Goal: Task Accomplishment & Management: Use online tool/utility

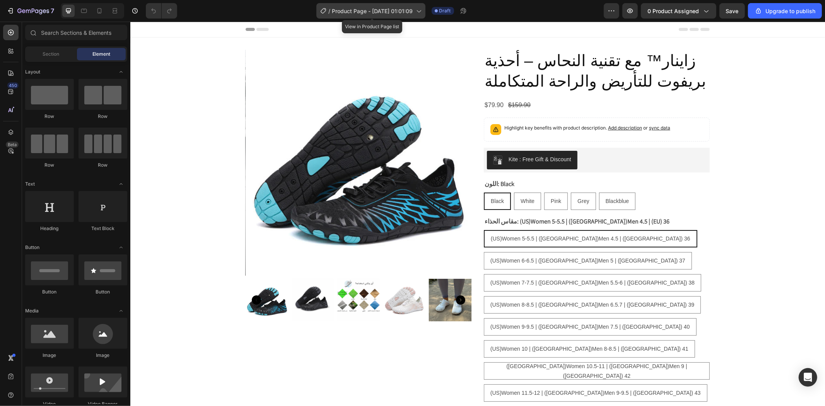
click at [366, 7] on span "Product Page - [DATE] 01:01:09" at bounding box center [372, 11] width 81 height 8
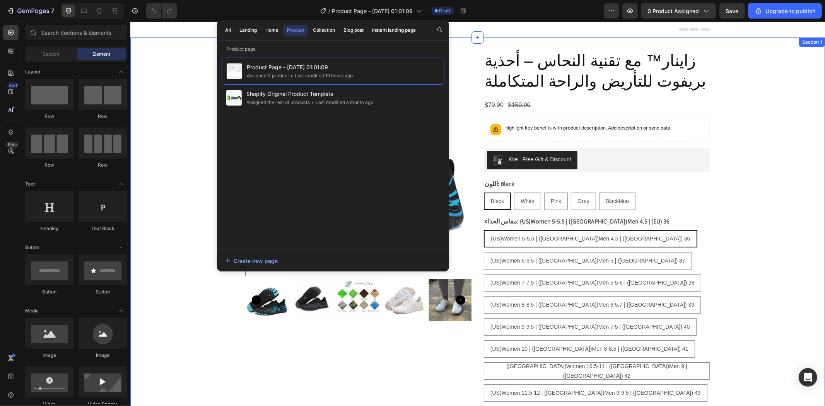
click at [176, 52] on div "Product Images زاينار™ مع تقنية النحاس – أحذية بريفوت للتأريض والراحة المتكاملة…" at bounding box center [477, 321] width 695 height 542
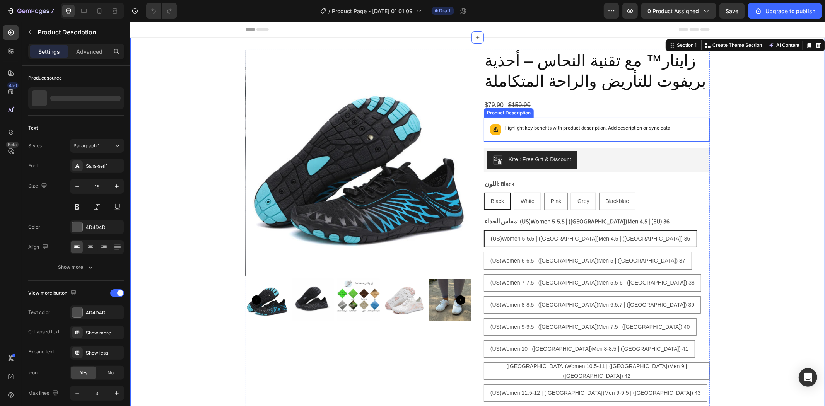
click at [581, 137] on div "Highlight key benefits with product description. Add description or sync data" at bounding box center [596, 129] width 219 height 17
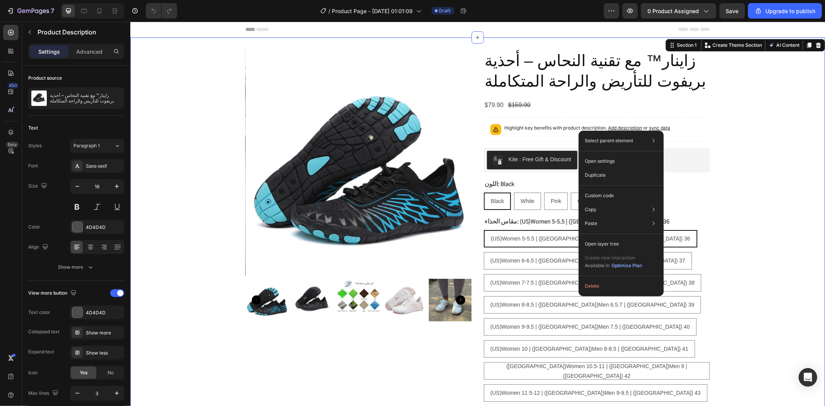
click at [193, 94] on div "Product Images زاينار™ مع تقنية النحاس – أحذية بريفوت للتأريض والراحة المتكاملة…" at bounding box center [477, 321] width 695 height 542
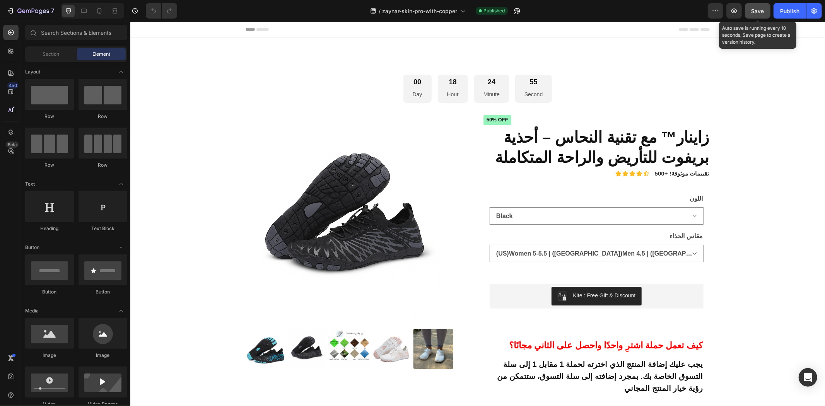
click at [756, 10] on span "Save" at bounding box center [758, 11] width 13 height 7
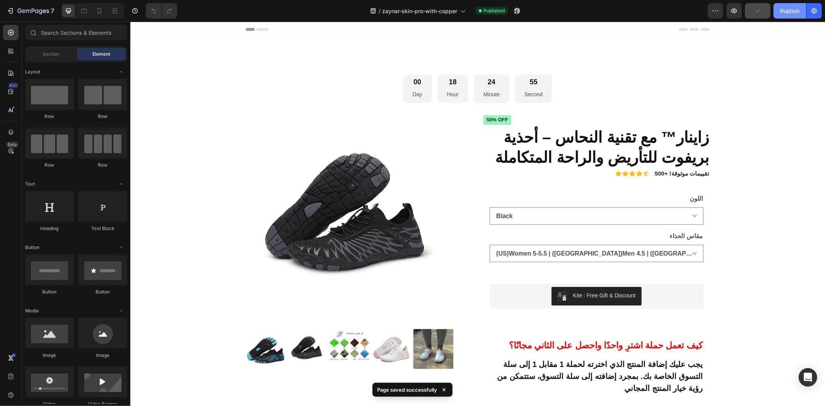
click at [793, 12] on div "Publish" at bounding box center [789, 11] width 19 height 8
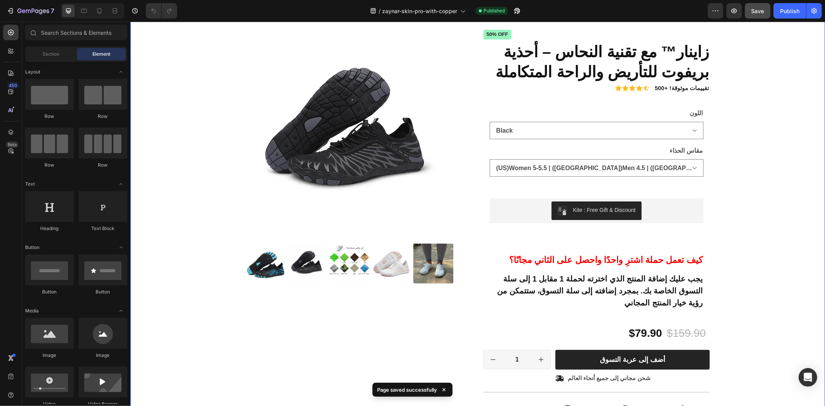
scroll to position [86, 0]
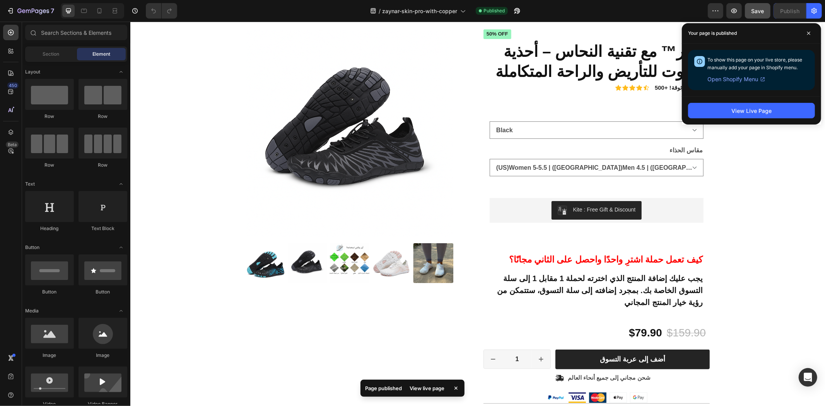
click at [735, 31] on p "Your page is published" at bounding box center [712, 33] width 49 height 8
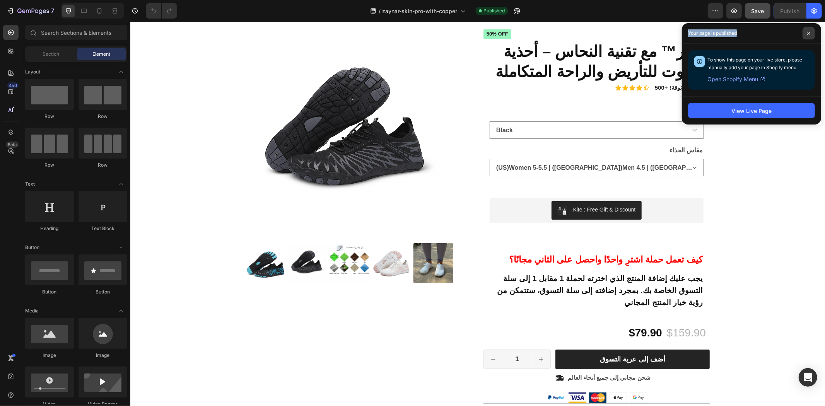
click at [809, 33] on icon at bounding box center [808, 33] width 3 height 3
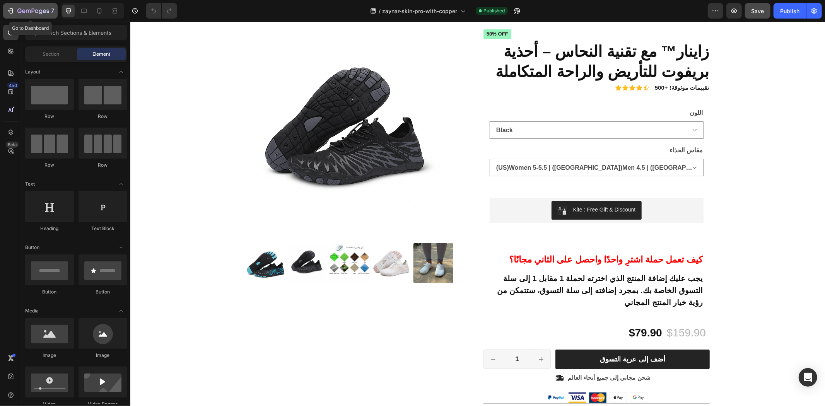
click at [10, 7] on icon "button" at bounding box center [11, 11] width 8 height 8
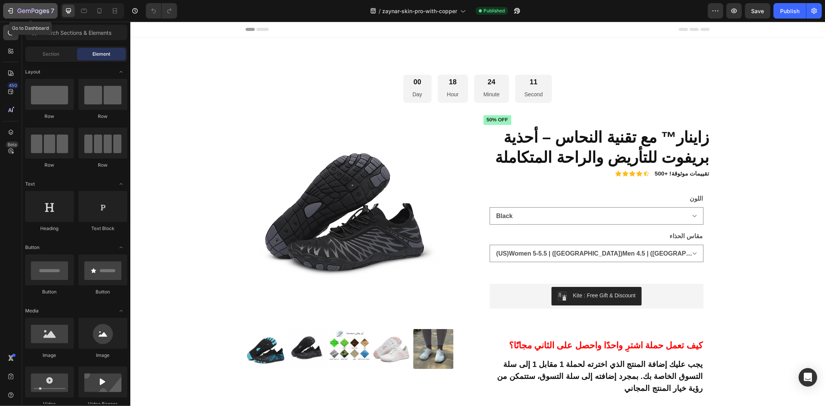
click at [13, 10] on icon "button" at bounding box center [11, 11] width 8 height 8
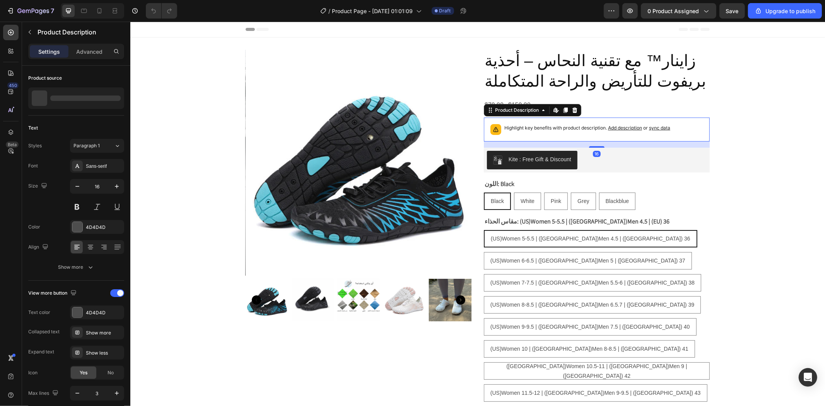
click at [575, 134] on div "Highlight key benefits with product description. Add description or sync data" at bounding box center [587, 129] width 166 height 11
click at [563, 110] on icon at bounding box center [565, 110] width 4 height 5
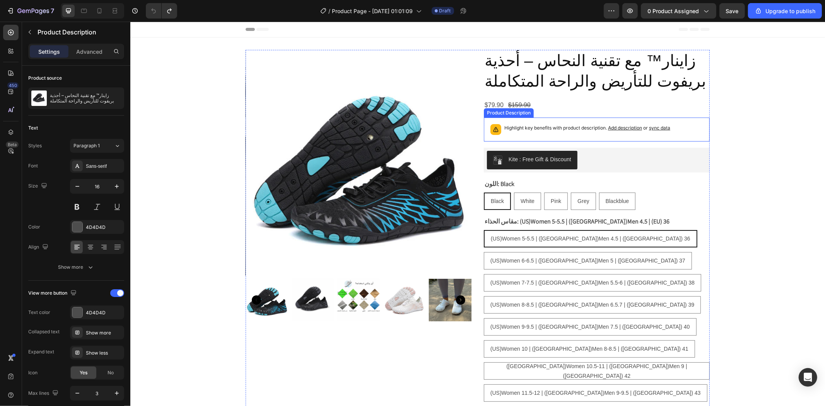
click at [569, 132] on div "Highlight key benefits with product description. Add description or sync data" at bounding box center [587, 129] width 166 height 11
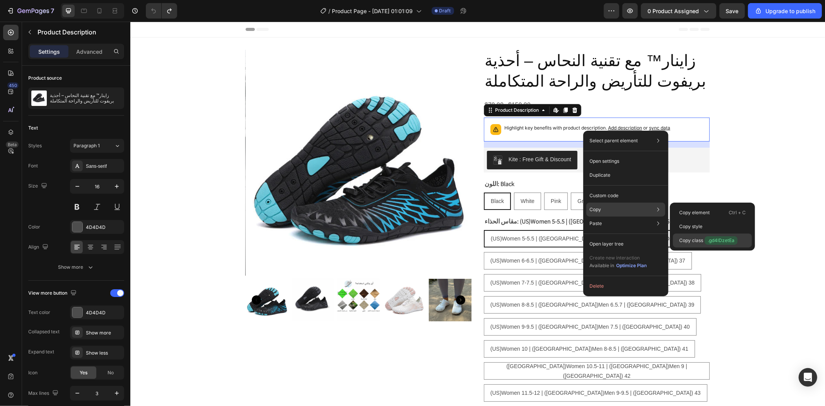
click at [690, 243] on p "Copy class .gd4lDzetEa" at bounding box center [708, 240] width 58 height 9
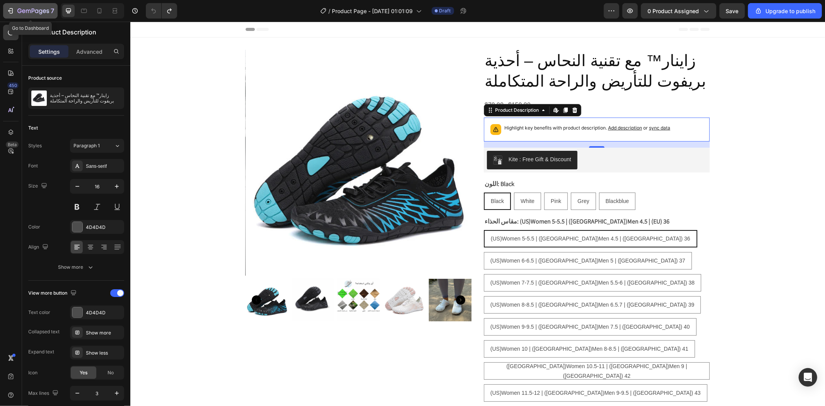
click at [9, 12] on icon "button" at bounding box center [11, 11] width 8 height 8
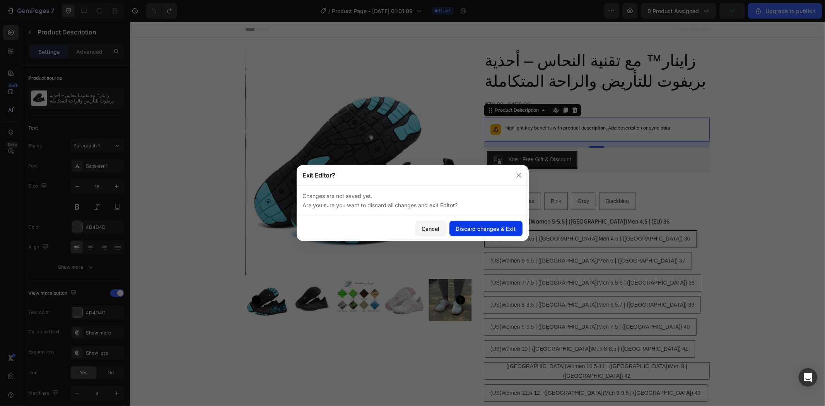
click at [463, 231] on div "Discard changes & Exit" at bounding box center [486, 229] width 60 height 8
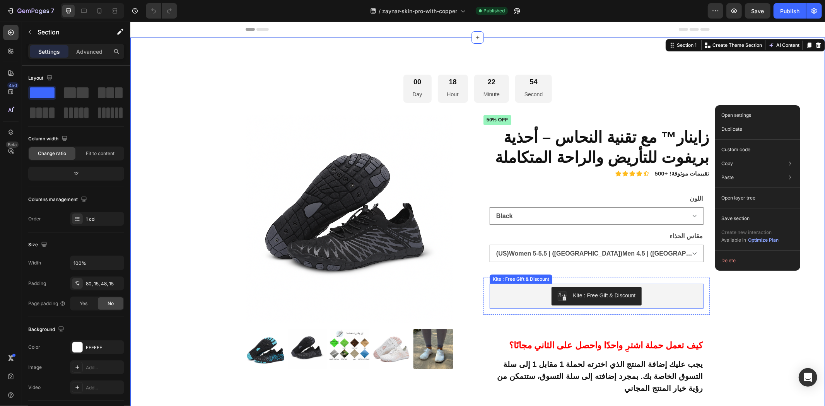
click at [648, 284] on div "Kite : Free Gift & Discount" at bounding box center [596, 296] width 214 height 25
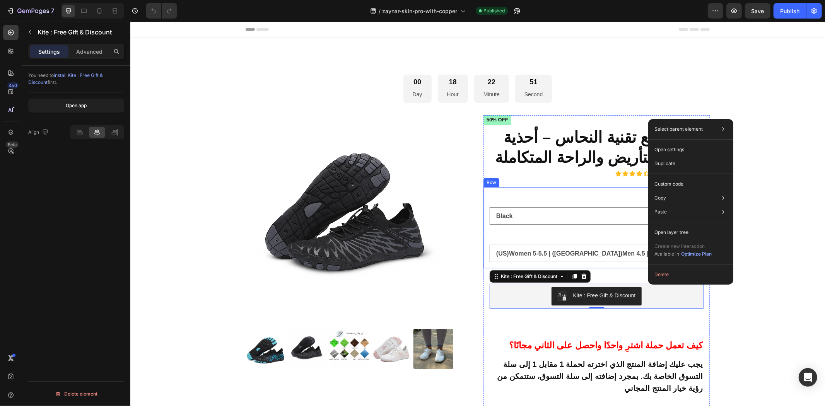
click at [595, 265] on div "اللون Black White Pink Grey Blackblue مقاس الحذاء (US)Women 5-5.5 | (US)Men 4.5…" at bounding box center [596, 227] width 226 height 81
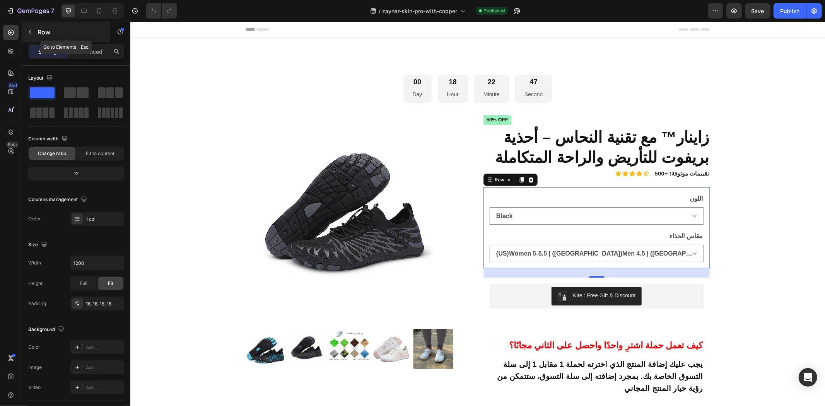
click at [34, 31] on button "button" at bounding box center [30, 32] width 12 height 12
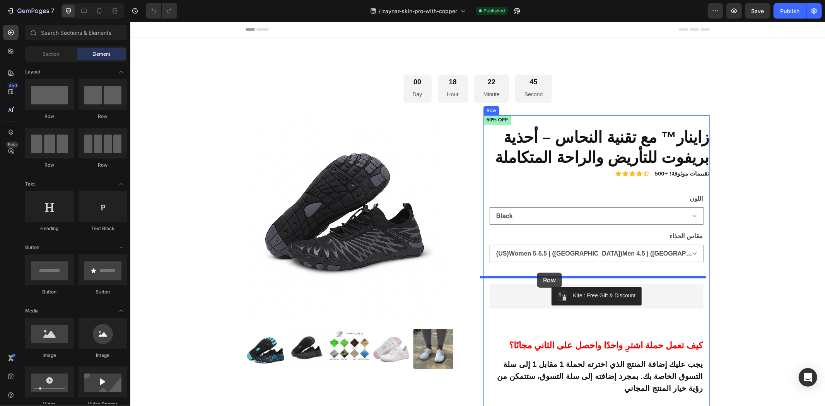
drag, startPoint x: 329, startPoint y: 179, endPoint x: 537, endPoint y: 272, distance: 227.4
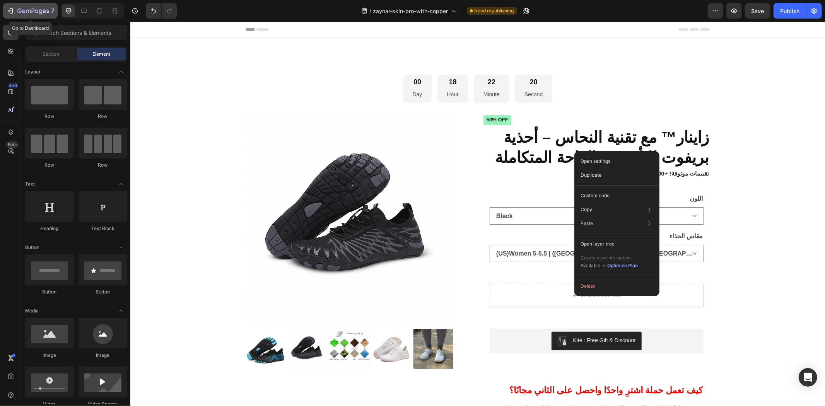
click at [10, 9] on icon "button" at bounding box center [11, 11] width 8 height 8
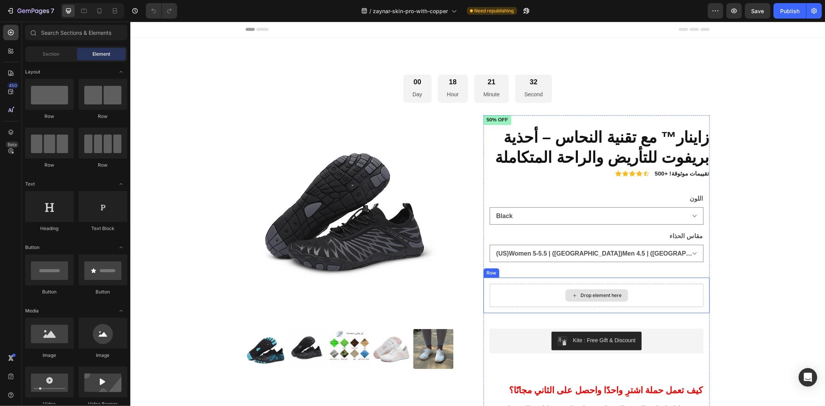
click at [605, 291] on div "Drop element here" at bounding box center [596, 295] width 63 height 12
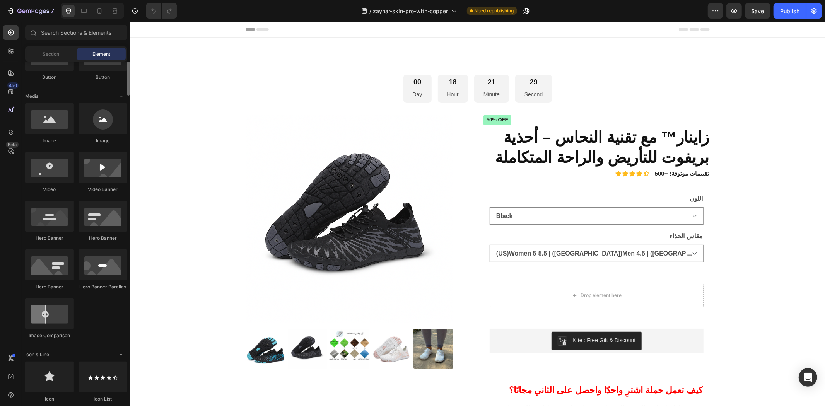
scroll to position [172, 0]
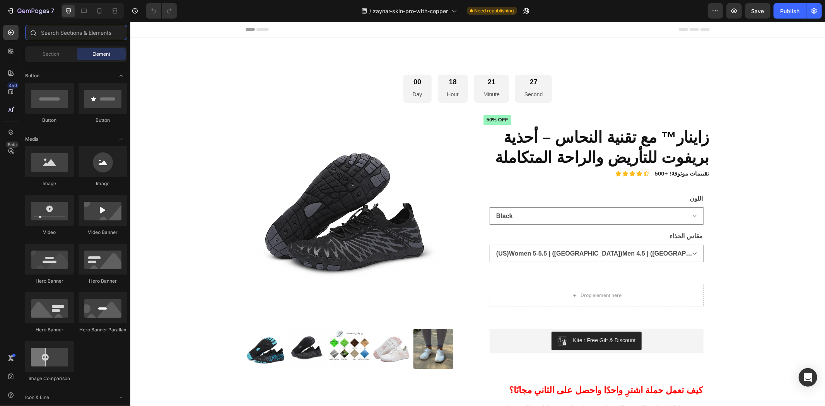
click at [60, 33] on input "text" at bounding box center [76, 32] width 102 height 15
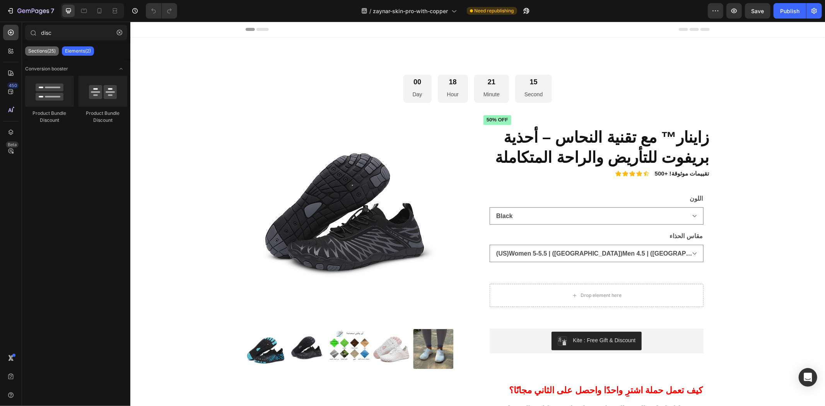
click at [45, 52] on p "Sections(25)" at bounding box center [41, 51] width 27 height 6
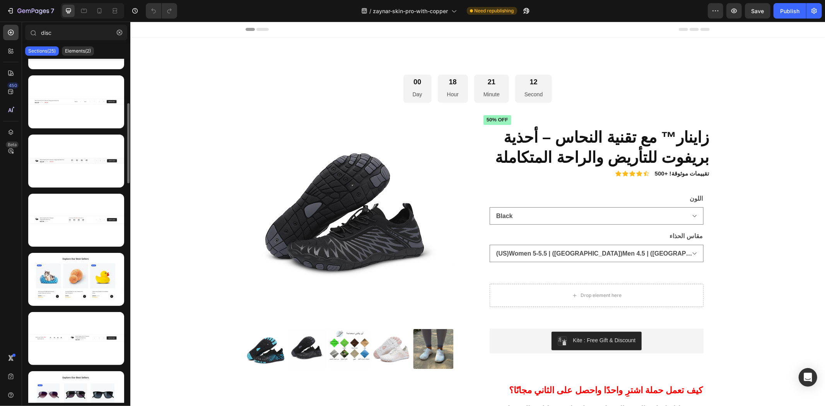
scroll to position [659, 0]
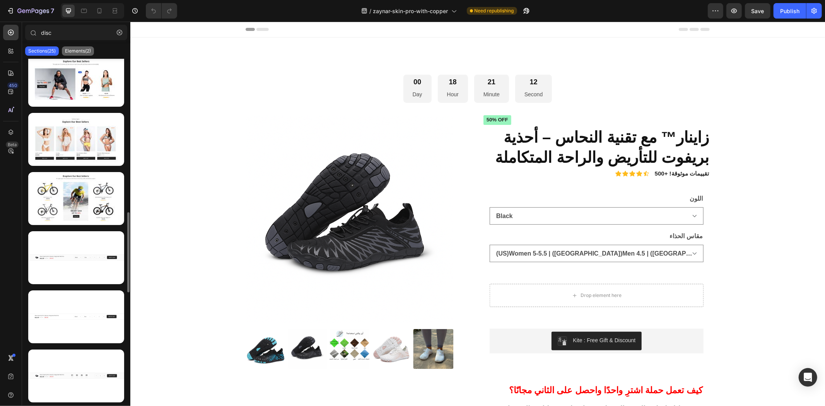
click at [72, 48] on p "Elements(2)" at bounding box center [78, 51] width 26 height 6
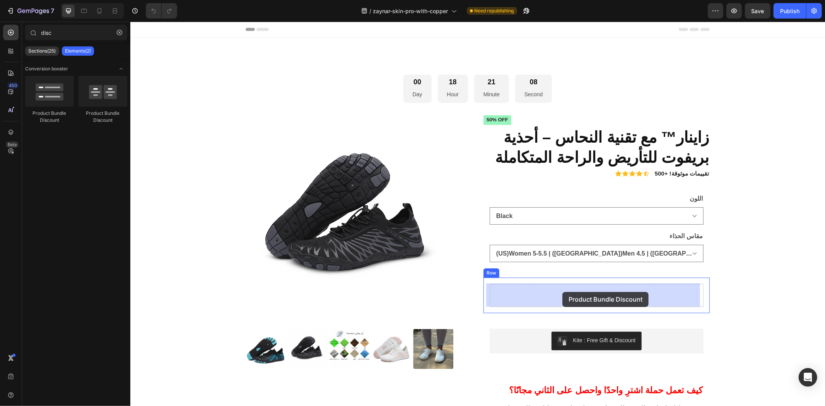
drag, startPoint x: 183, startPoint y: 116, endPoint x: 562, endPoint y: 292, distance: 417.5
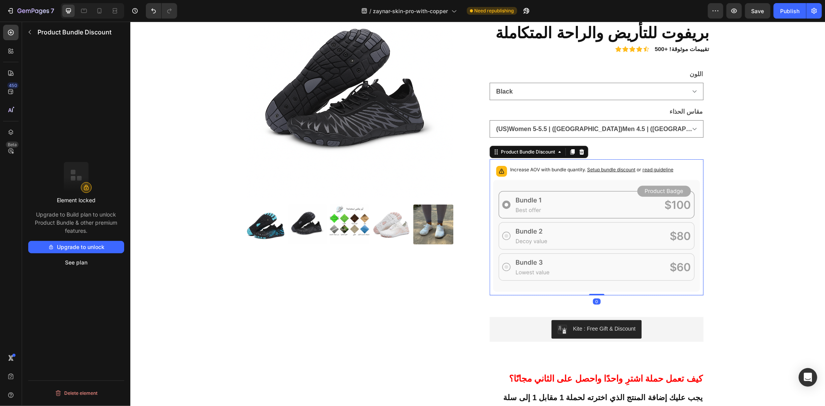
scroll to position [129, 0]
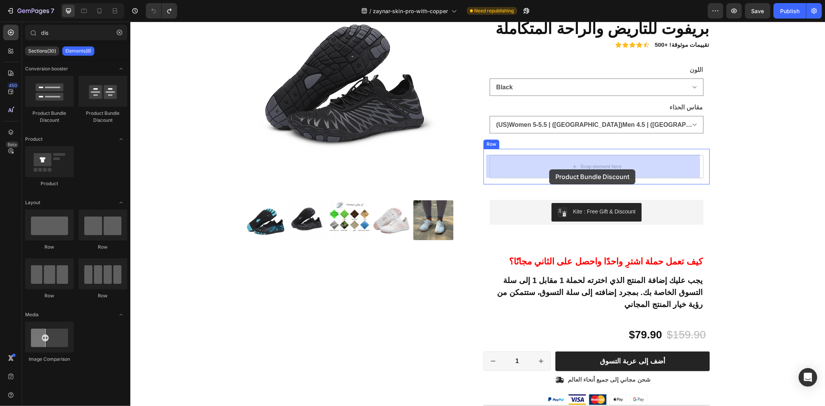
drag, startPoint x: 238, startPoint y: 122, endPoint x: 549, endPoint y: 169, distance: 314.2
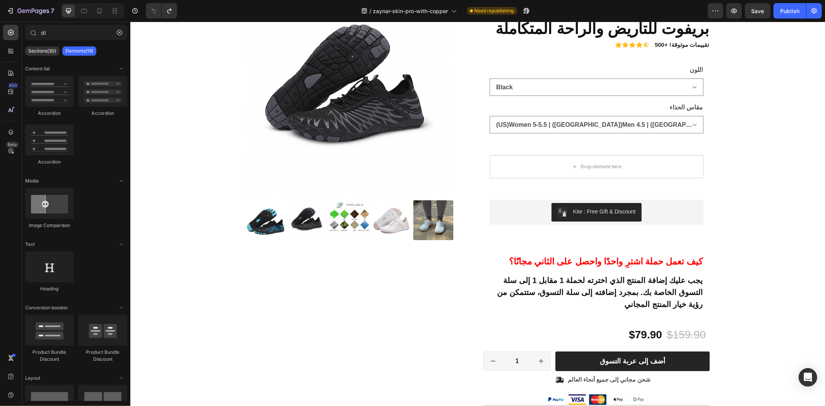
click at [68, 51] on p "Elements(19)" at bounding box center [79, 51] width 28 height 6
click at [32, 53] on p "Sections(30)" at bounding box center [42, 51] width 28 height 6
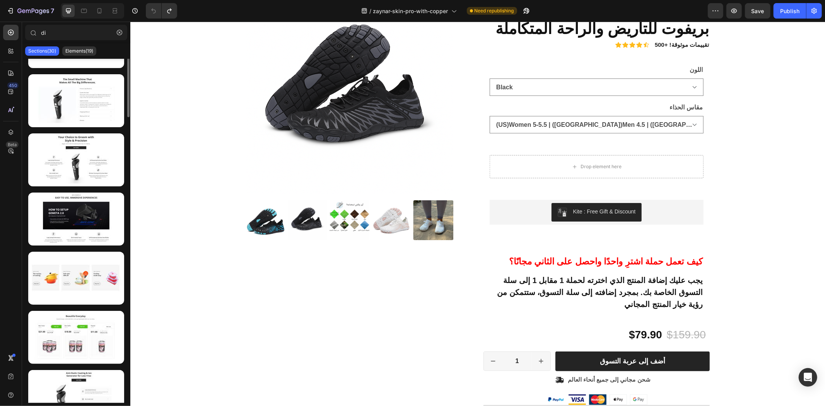
scroll to position [0, 0]
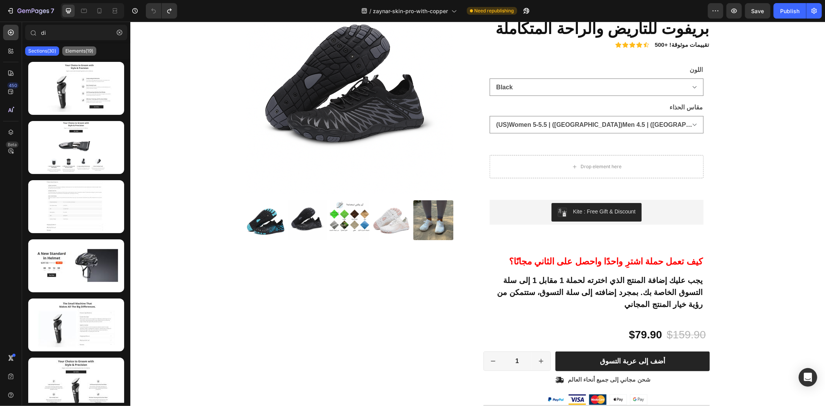
click at [67, 48] on p "Elements(19)" at bounding box center [79, 51] width 28 height 6
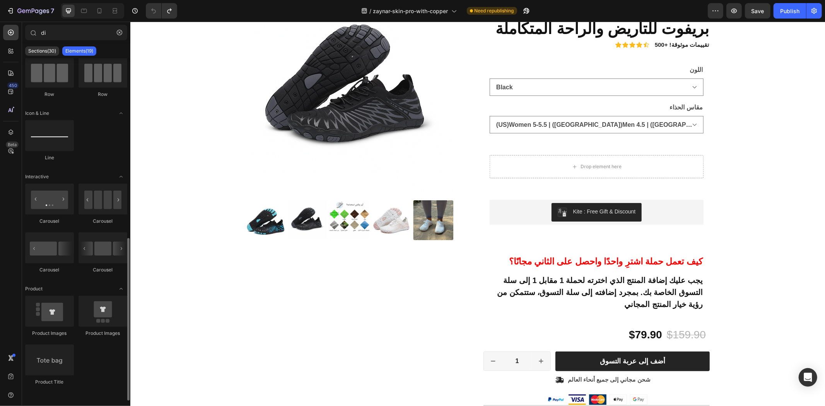
scroll to position [205, 0]
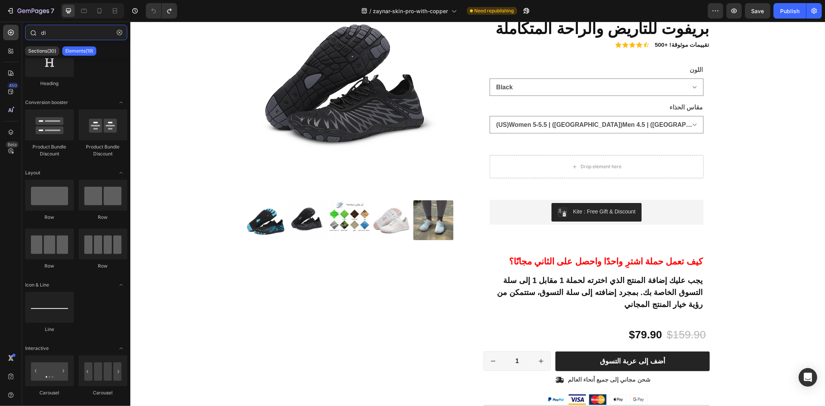
click at [62, 29] on input "di" at bounding box center [76, 32] width 102 height 15
paste input "scount"
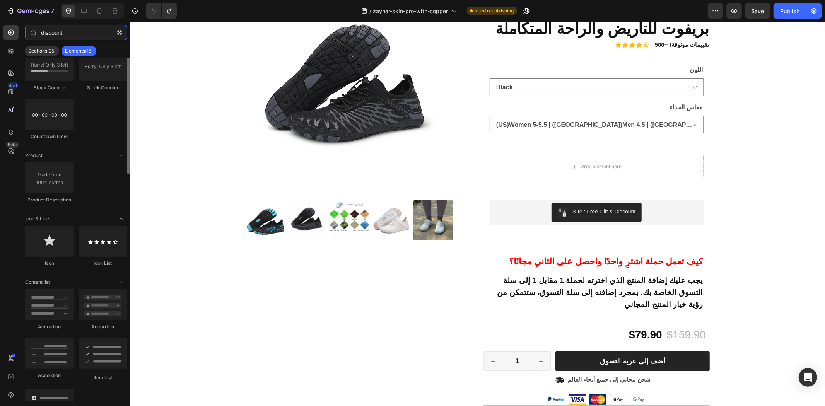
scroll to position [0, 0]
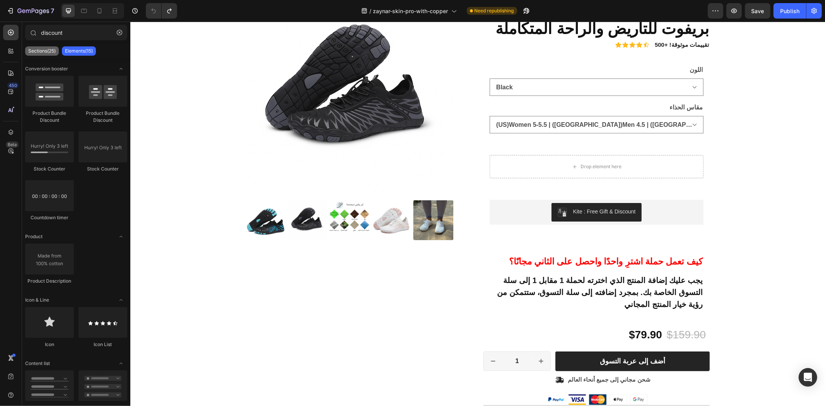
click at [43, 48] on p "Sections(25)" at bounding box center [41, 51] width 27 height 6
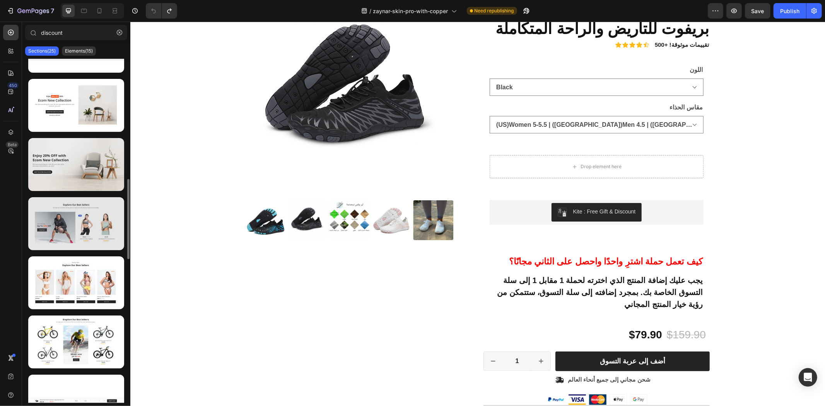
scroll to position [602, 0]
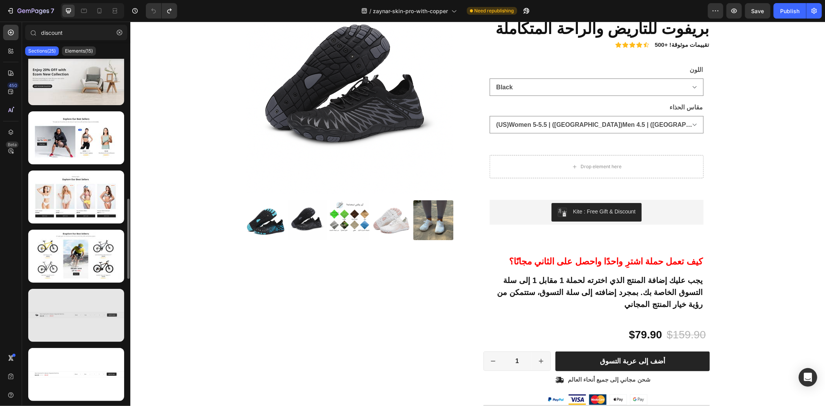
click at [97, 316] on div at bounding box center [76, 315] width 96 height 53
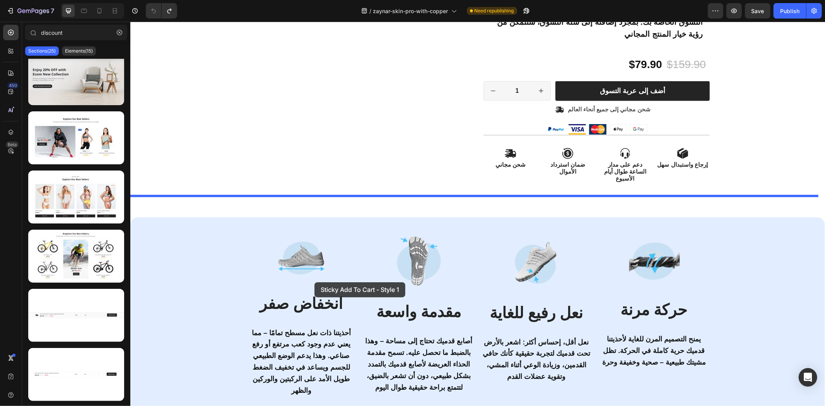
scroll to position [430, 0]
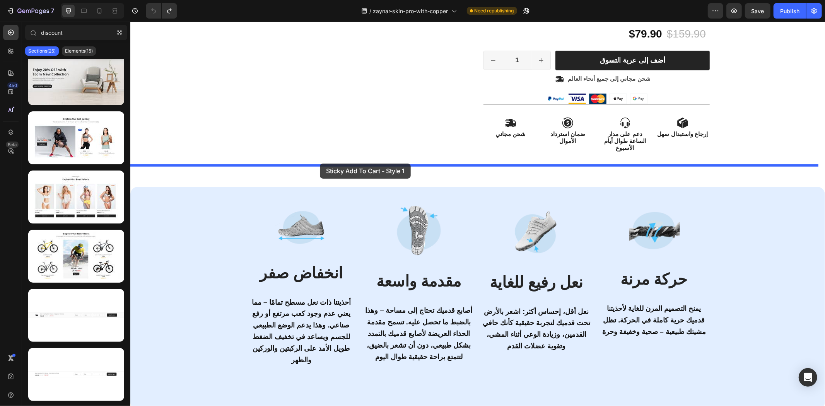
drag, startPoint x: 219, startPoint y: 333, endPoint x: 320, endPoint y: 163, distance: 197.2
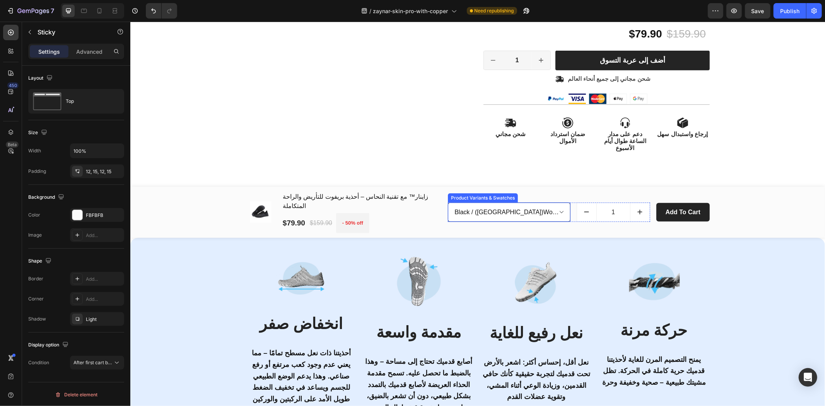
click at [560, 202] on select "Black / (US)Women 5-5.5 | (US)Men 4.5 | (EU) 36 - $79.90 Black / (US)Women 6-6.…" at bounding box center [509, 211] width 122 height 19
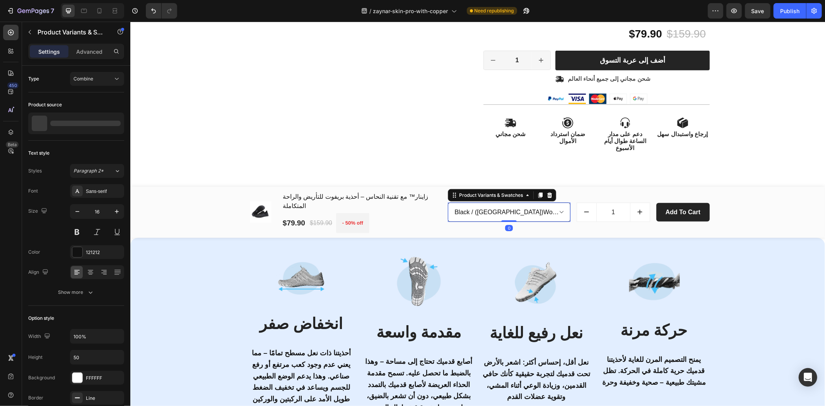
click at [559, 202] on select "Black / (US)Women 5-5.5 | (US)Men 4.5 | (EU) 36 - $79.90 Black / (US)Women 6-6.…" at bounding box center [509, 211] width 122 height 19
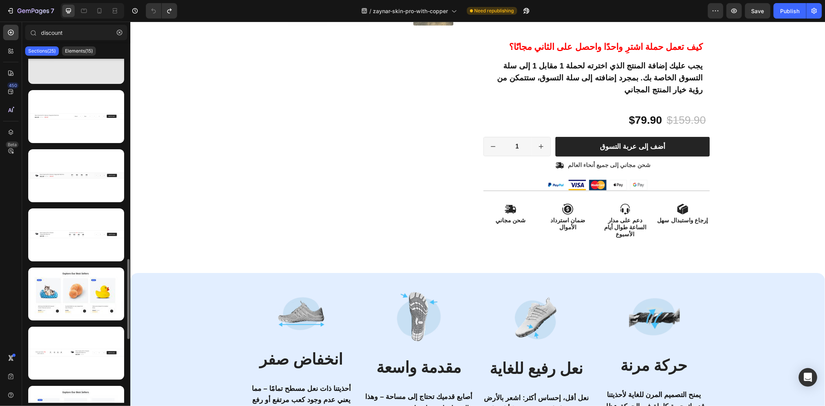
scroll to position [774, 0]
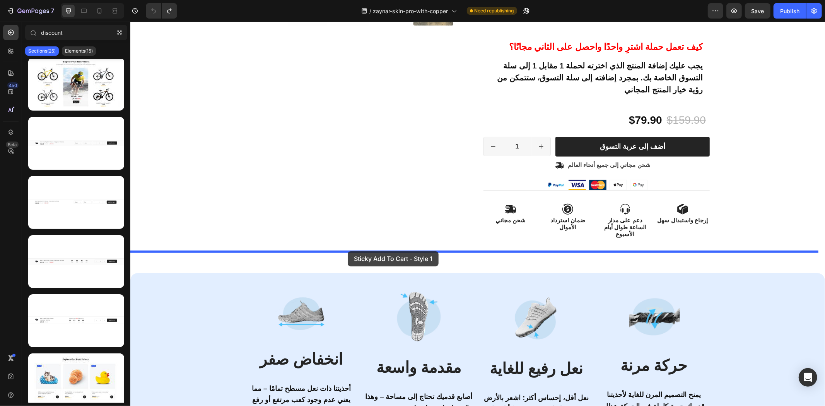
drag, startPoint x: 209, startPoint y: 174, endPoint x: 347, endPoint y: 251, distance: 159.0
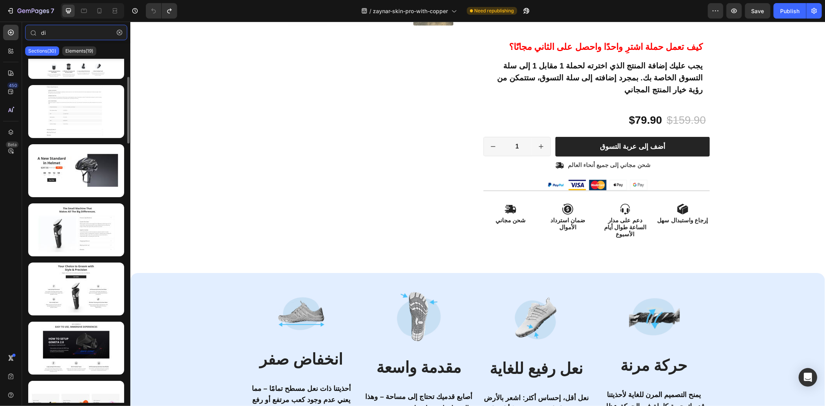
scroll to position [0, 0]
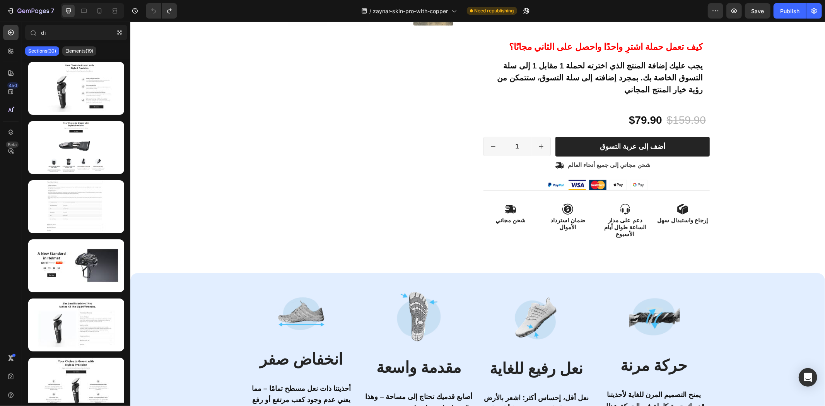
click at [82, 56] on div "Sections(30) Elements(19)" at bounding box center [76, 50] width 108 height 15
click at [79, 49] on p "Elements(19)" at bounding box center [79, 51] width 28 height 6
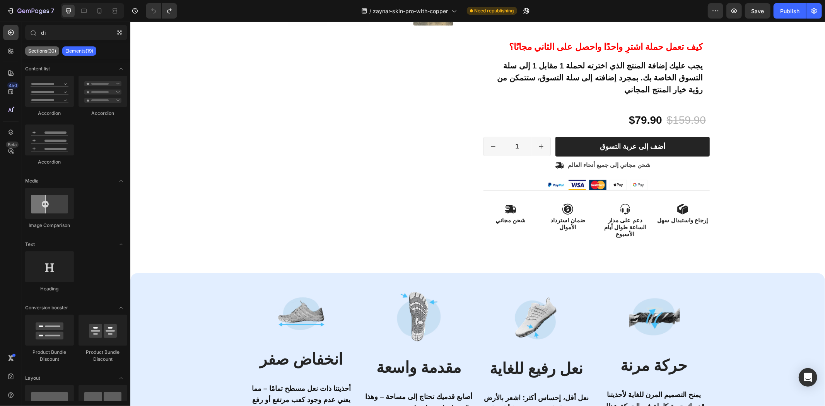
click at [49, 47] on div "Sections(30)" at bounding box center [42, 50] width 34 height 9
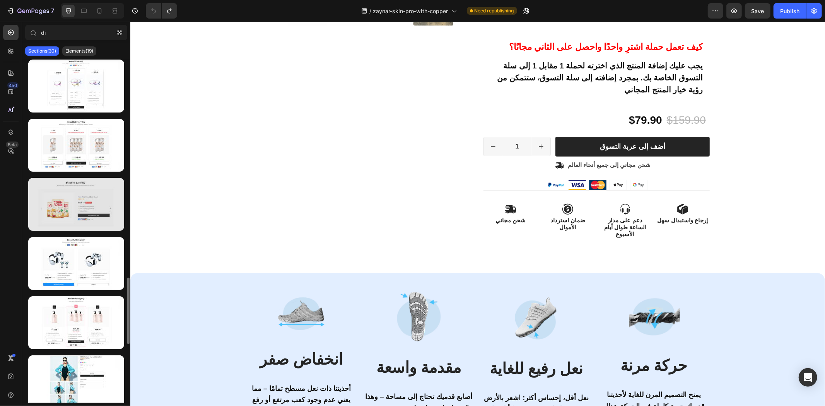
scroll to position [955, 0]
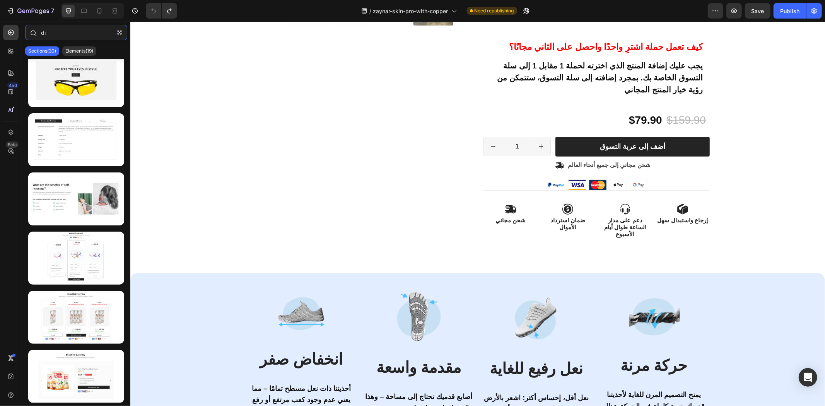
click at [66, 31] on input "di" at bounding box center [76, 32] width 102 height 15
paste input "scount"
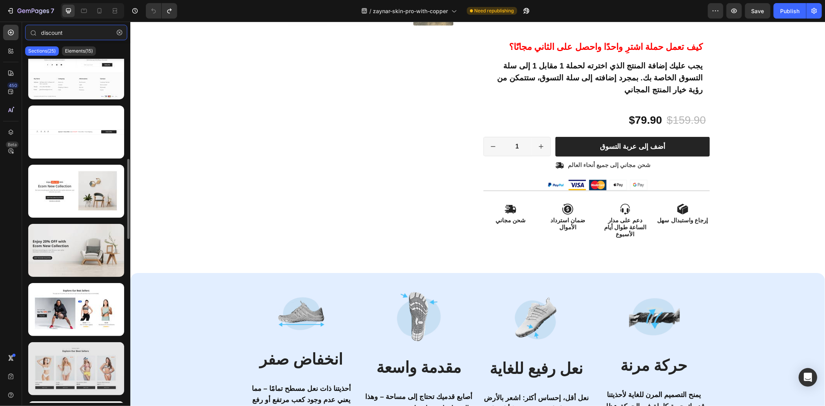
scroll to position [387, 0]
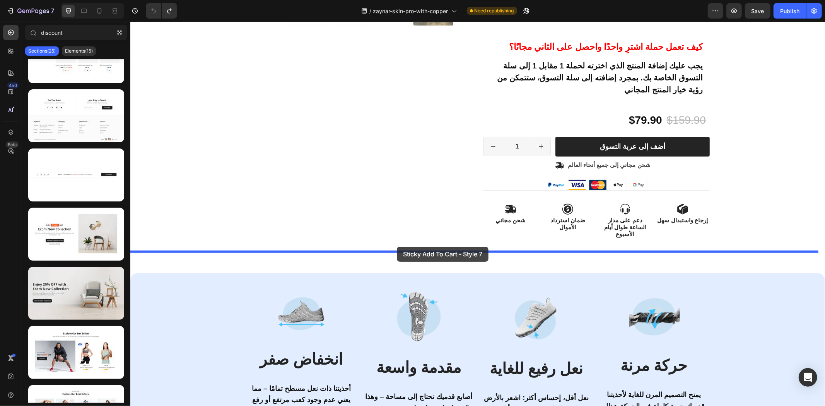
drag, startPoint x: 207, startPoint y: 206, endPoint x: 397, endPoint y: 246, distance: 193.4
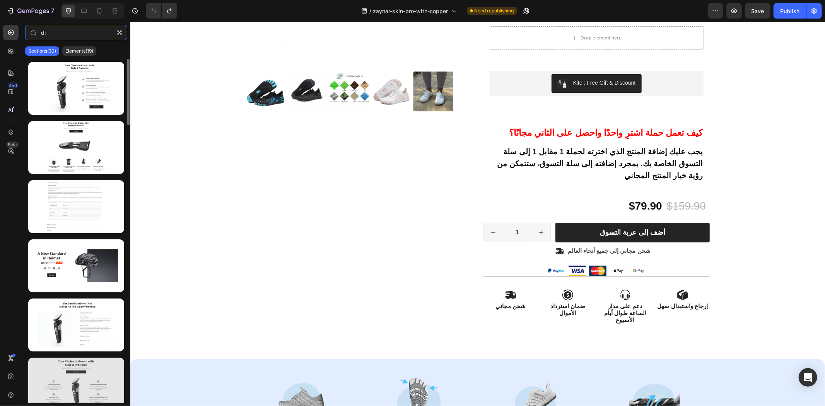
scroll to position [172, 0]
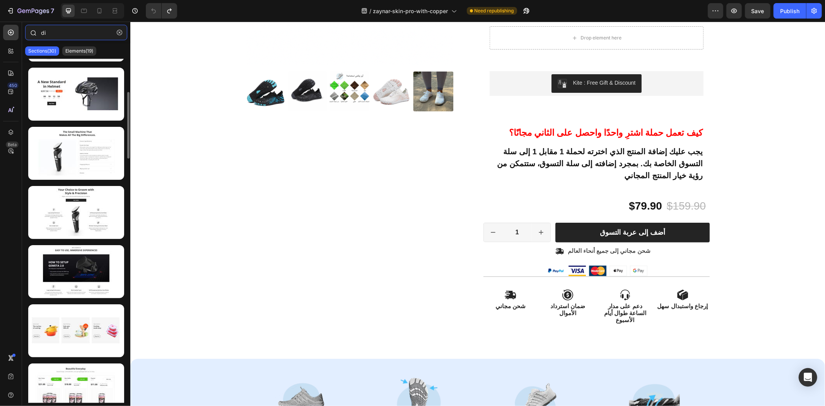
click at [61, 31] on input "di" at bounding box center [76, 32] width 102 height 15
paste input "s"
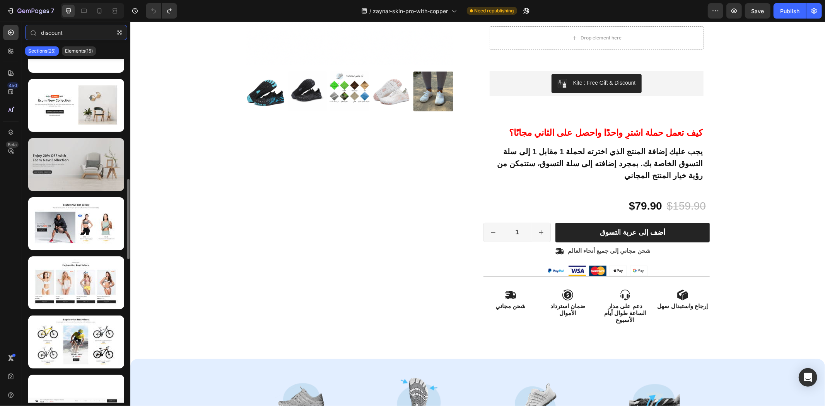
scroll to position [602, 0]
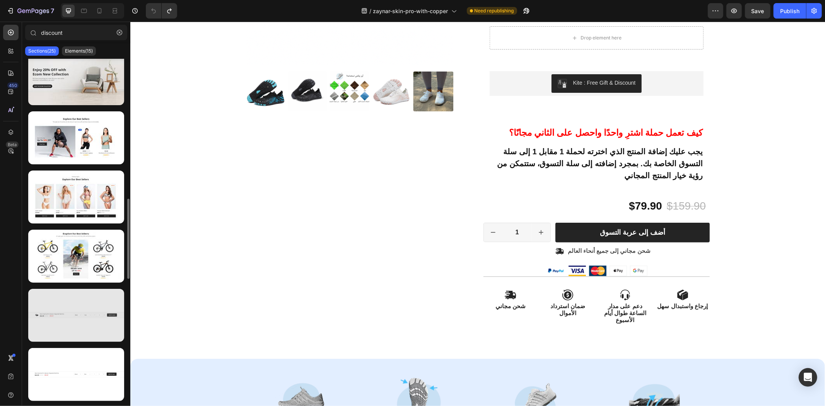
click at [87, 323] on div at bounding box center [76, 315] width 96 height 53
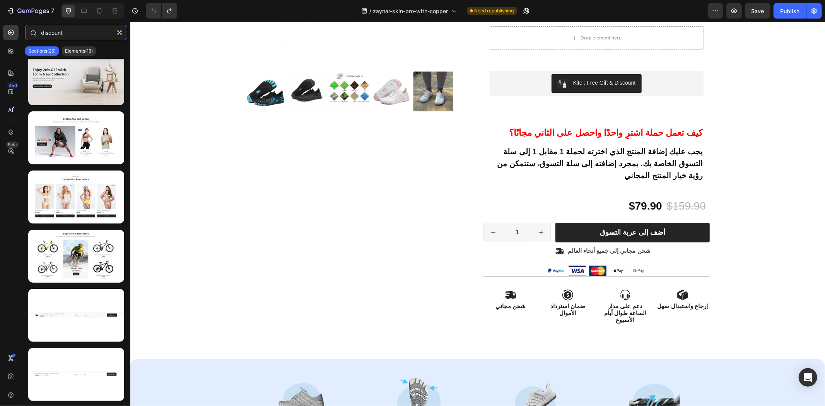
click at [64, 34] on input "discount" at bounding box center [76, 32] width 102 height 15
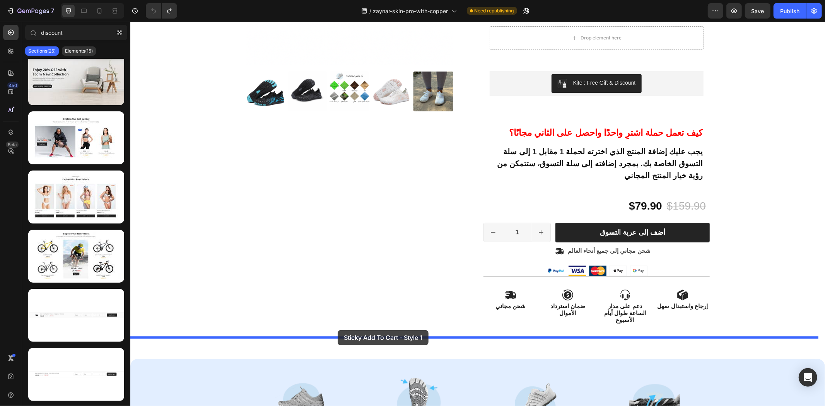
drag, startPoint x: 216, startPoint y: 340, endPoint x: 337, endPoint y: 330, distance: 121.9
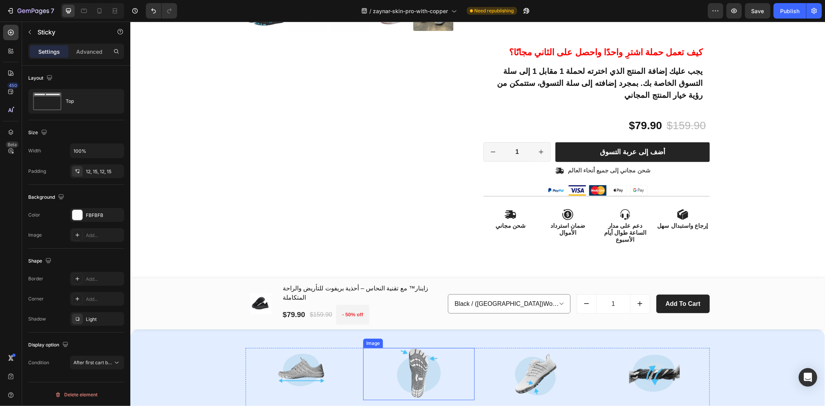
scroll to position [344, 0]
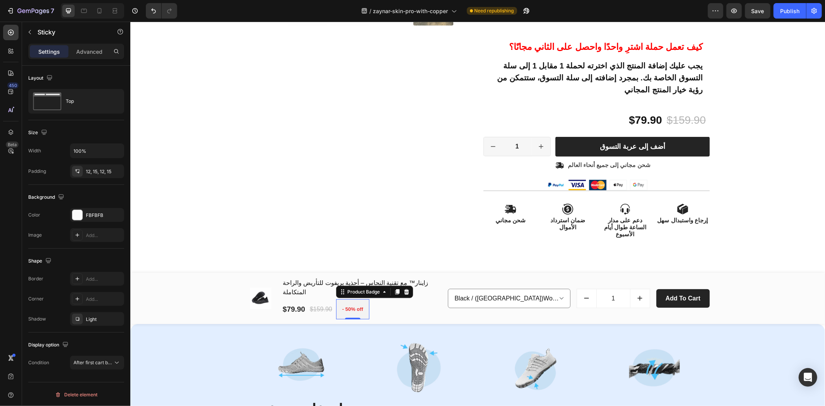
click at [336, 286] on div "Product Badge" at bounding box center [374, 292] width 77 height 12
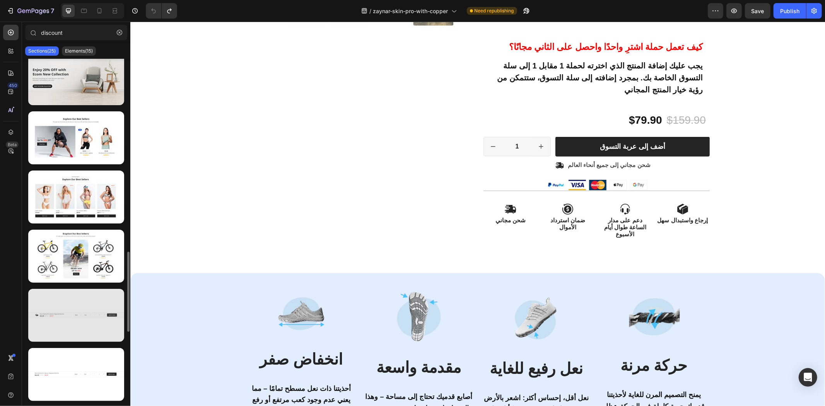
scroll to position [687, 0]
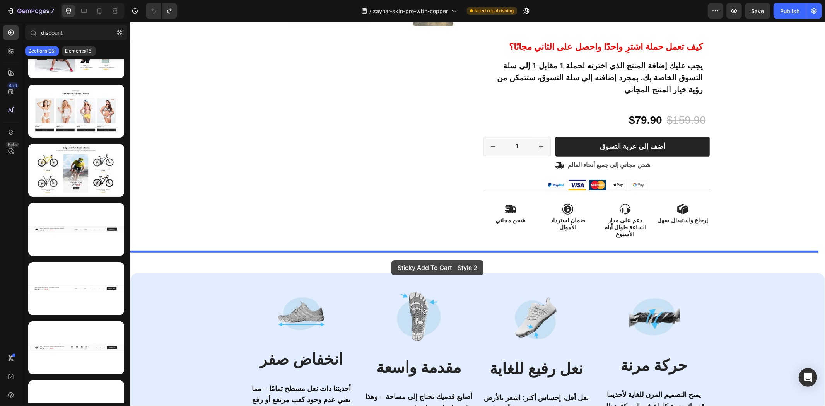
drag, startPoint x: 207, startPoint y: 314, endPoint x: 391, endPoint y: 260, distance: 192.3
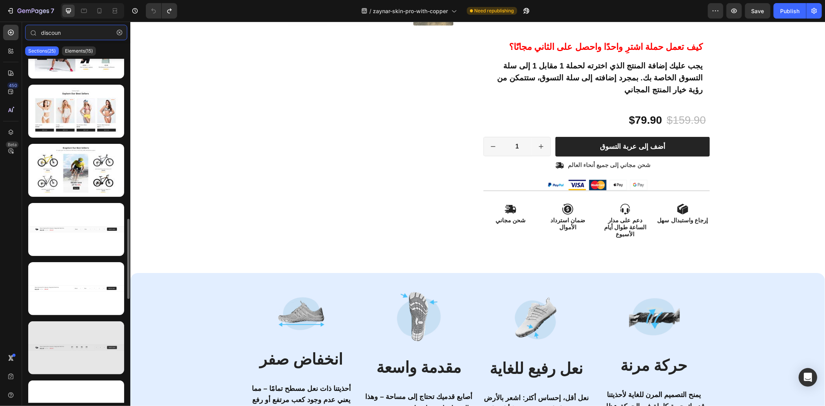
scroll to position [817, 0]
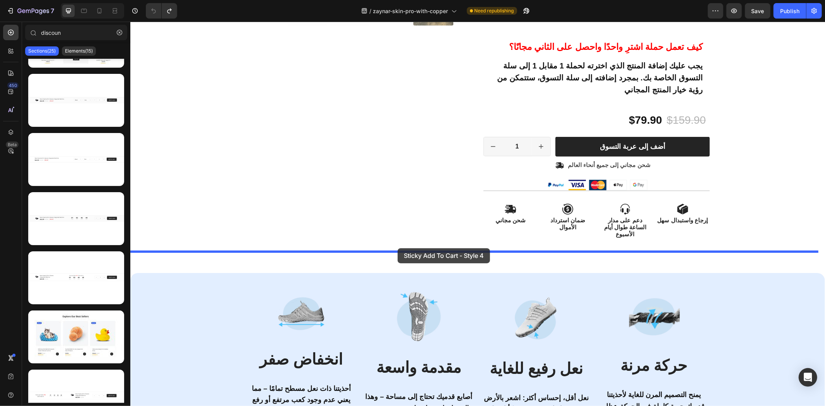
drag, startPoint x: 237, startPoint y: 253, endPoint x: 397, endPoint y: 248, distance: 160.2
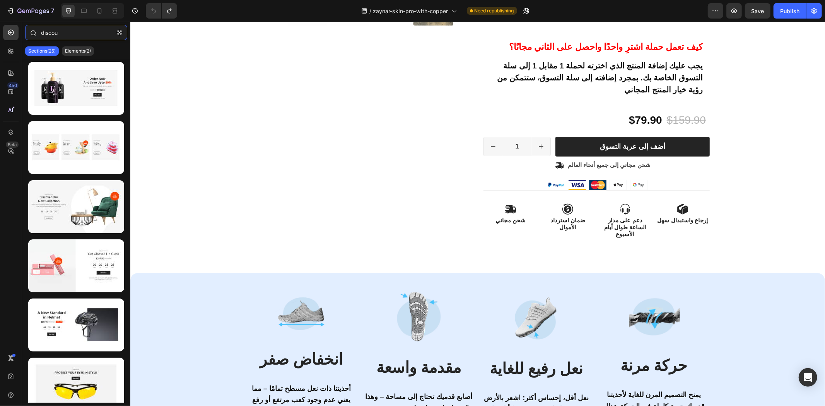
click at [73, 28] on input "discou" at bounding box center [76, 32] width 102 height 15
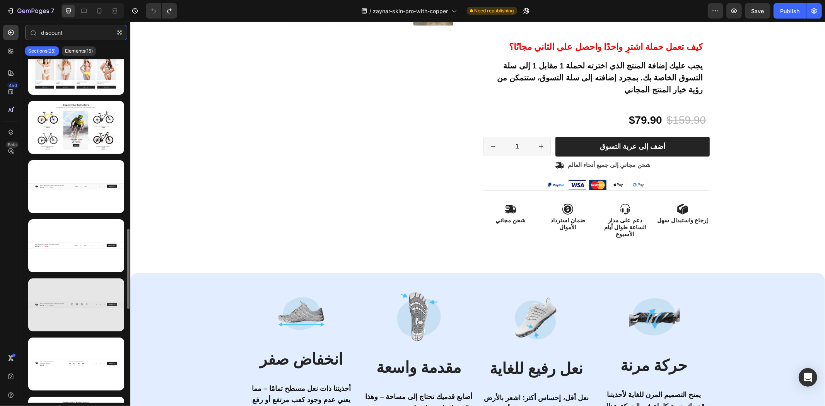
scroll to position [903, 0]
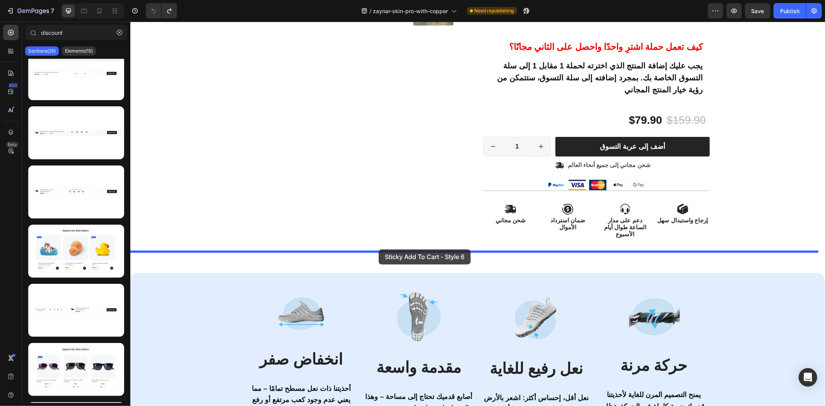
drag, startPoint x: 210, startPoint y: 342, endPoint x: 378, endPoint y: 249, distance: 192.7
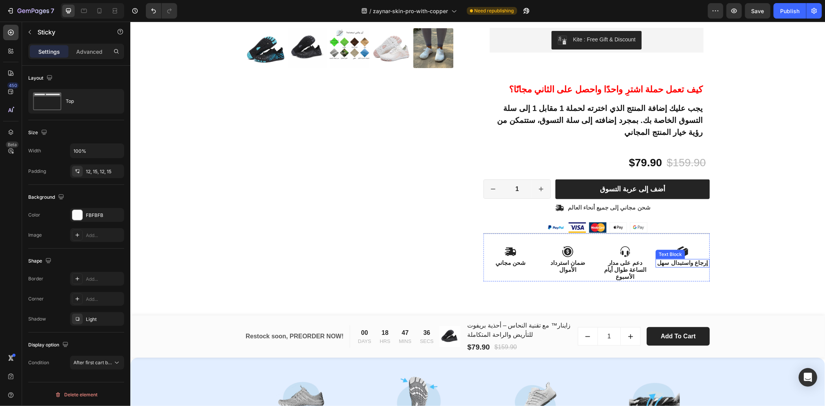
scroll to position [301, 0]
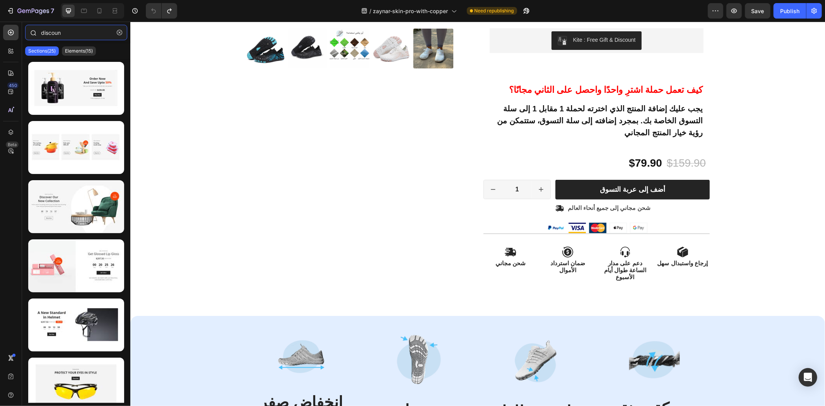
click at [81, 29] on input "discoun" at bounding box center [76, 32] width 102 height 15
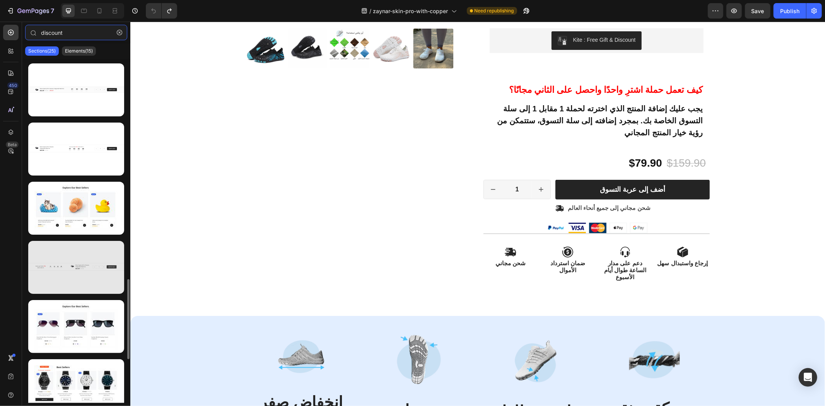
scroll to position [1132, 0]
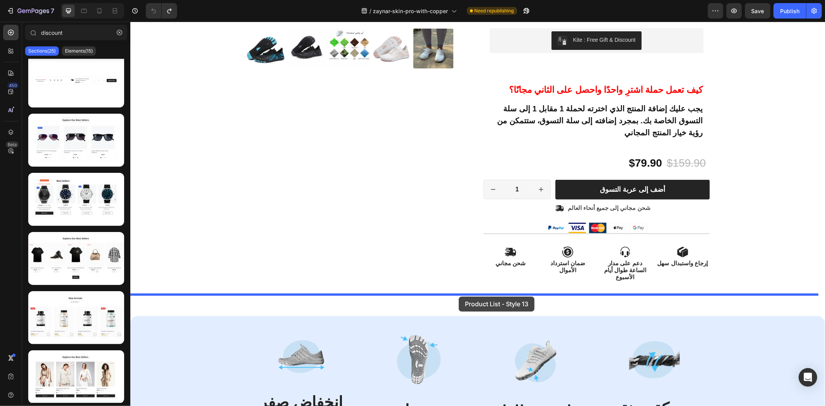
drag, startPoint x: 210, startPoint y: 347, endPoint x: 458, endPoint y: 296, distance: 253.6
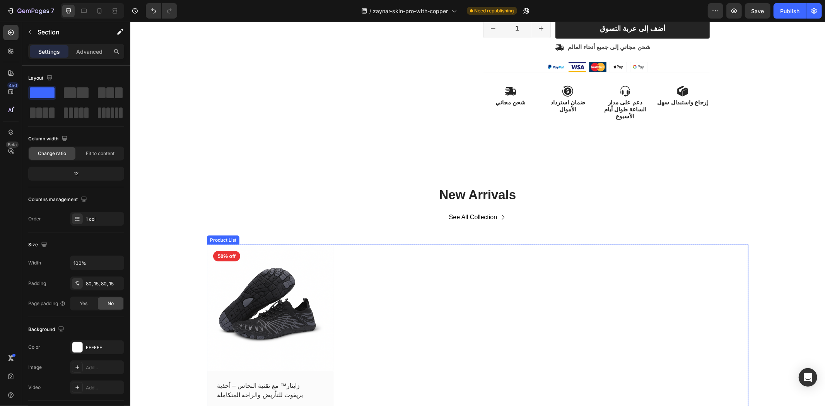
scroll to position [559, 0]
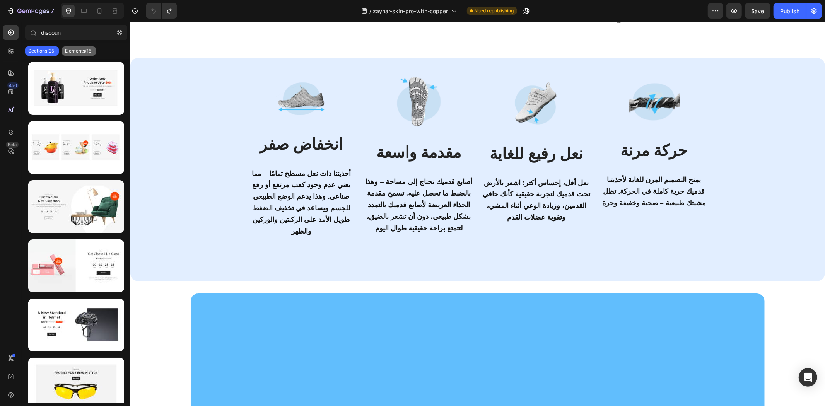
click at [72, 51] on p "Elements(15)" at bounding box center [79, 51] width 28 height 6
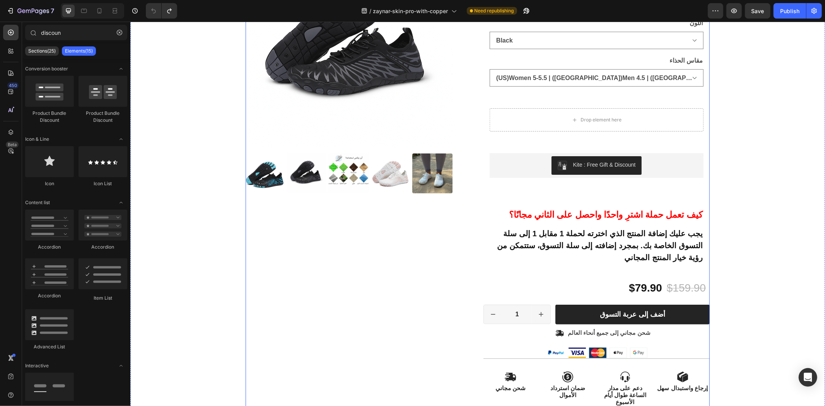
scroll to position [172, 0]
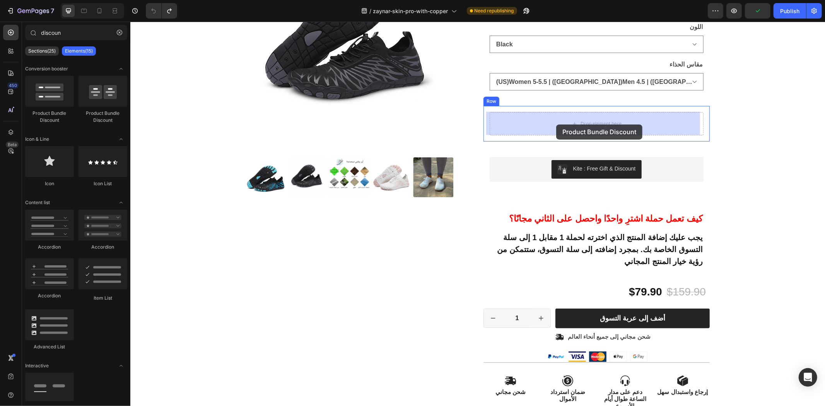
drag, startPoint x: 230, startPoint y: 121, endPoint x: 556, endPoint y: 124, distance: 326.2
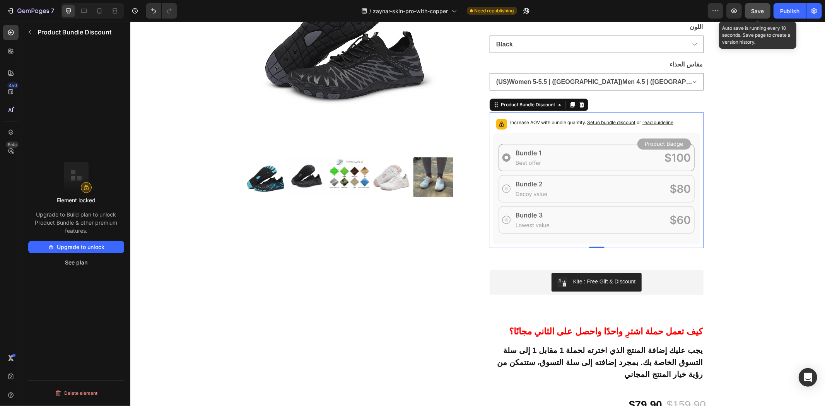
click at [761, 10] on span "Save" at bounding box center [758, 11] width 13 height 7
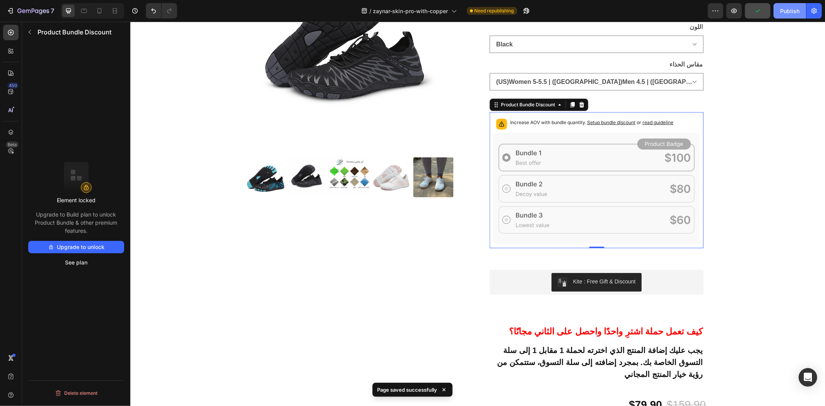
click at [790, 10] on div "Publish" at bounding box center [789, 11] width 19 height 8
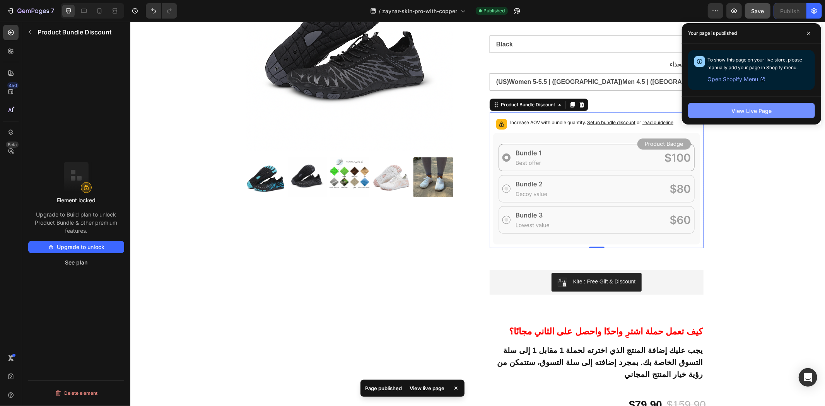
click at [749, 109] on div "View Live Page" at bounding box center [752, 111] width 40 height 8
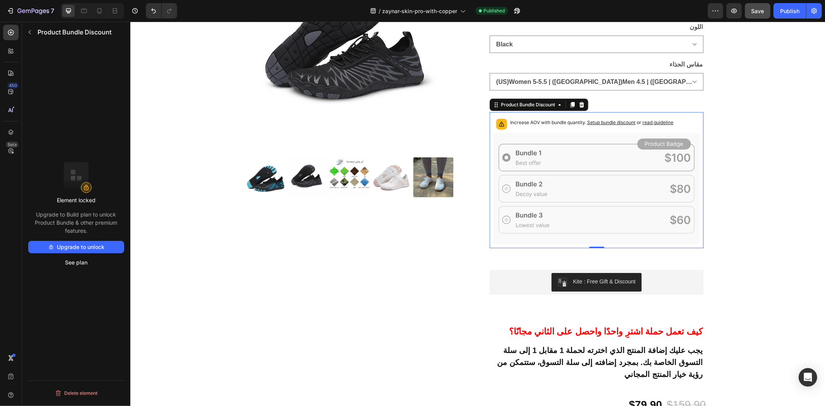
click at [604, 121] on span "Setup bundle discount" at bounding box center [611, 122] width 48 height 6
click at [657, 121] on span "read guideline" at bounding box center [657, 122] width 31 height 6
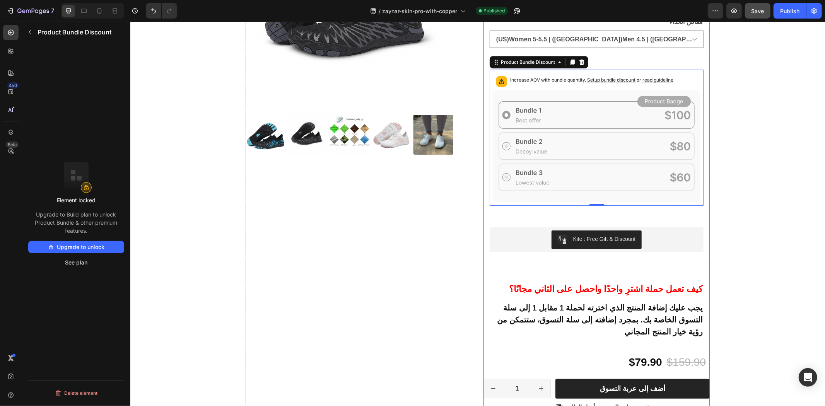
scroll to position [215, 0]
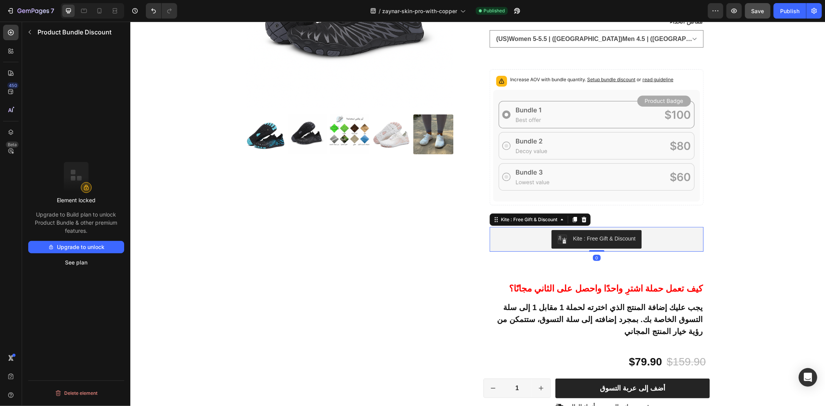
click at [586, 236] on div "Kite : Free Gift & Discount" at bounding box center [604, 238] width 63 height 8
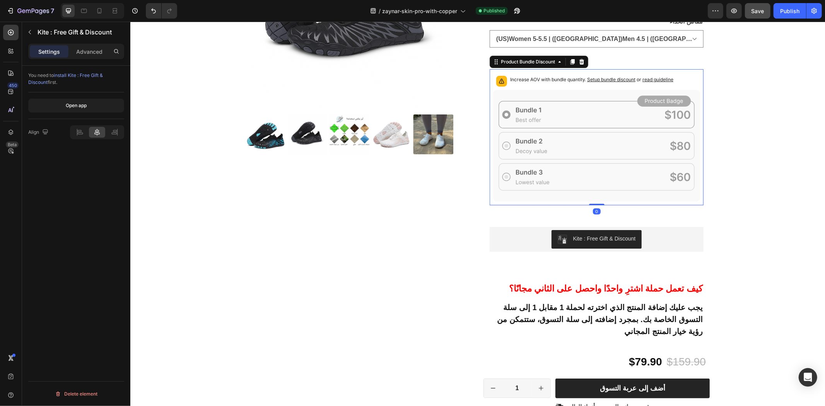
click at [581, 91] on icon at bounding box center [596, 146] width 207 height 112
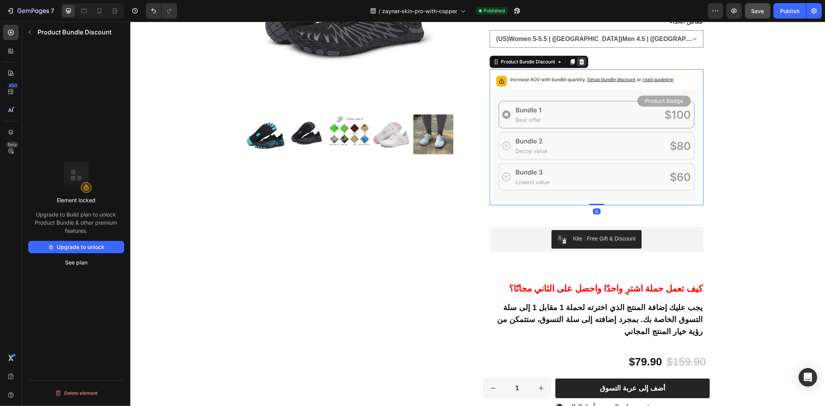
click at [579, 62] on icon at bounding box center [581, 61] width 5 height 5
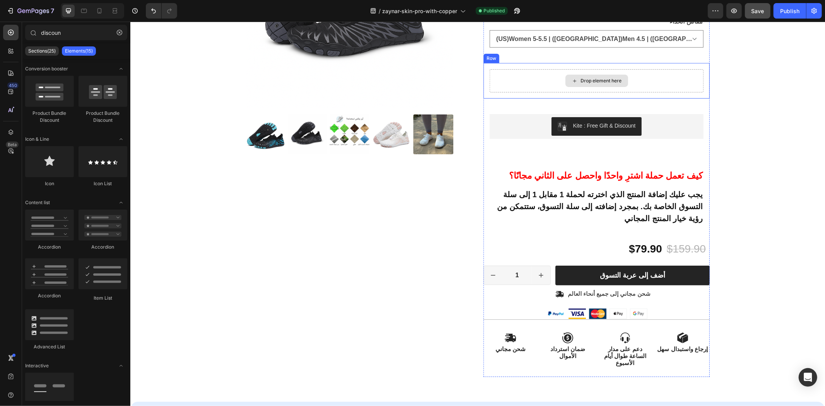
click at [551, 80] on div "Drop element here" at bounding box center [596, 80] width 214 height 23
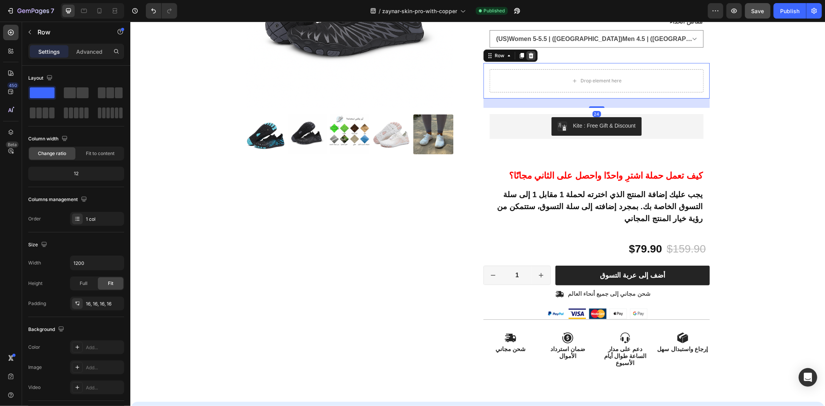
click at [528, 57] on icon at bounding box center [530, 55] width 5 height 5
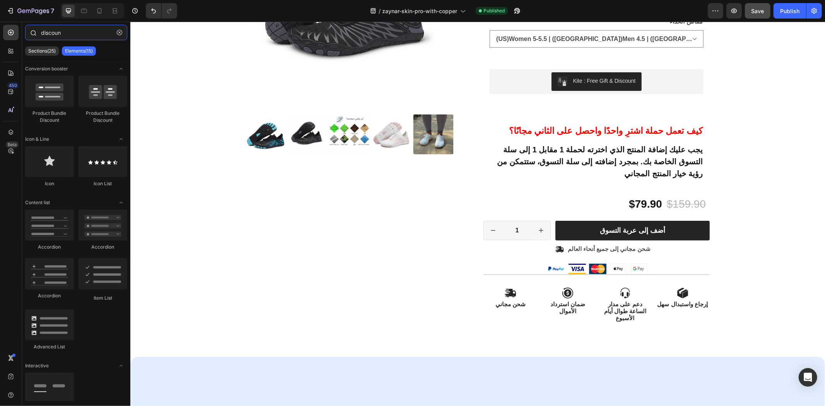
click at [55, 34] on input "discoun" at bounding box center [76, 32] width 102 height 15
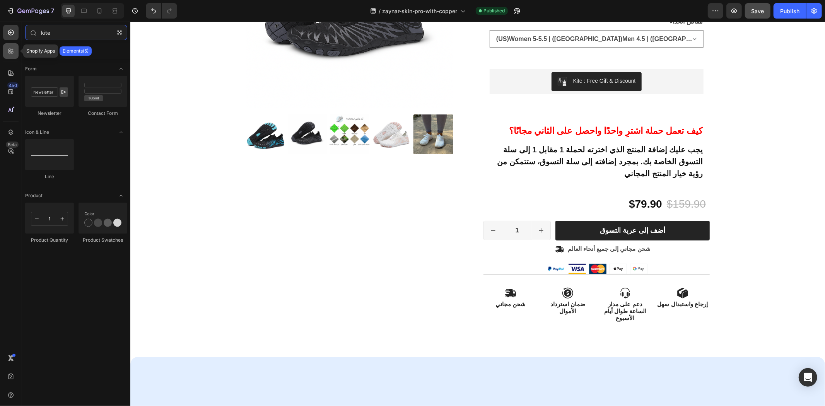
type input "kite"
click at [10, 51] on icon at bounding box center [11, 51] width 8 height 8
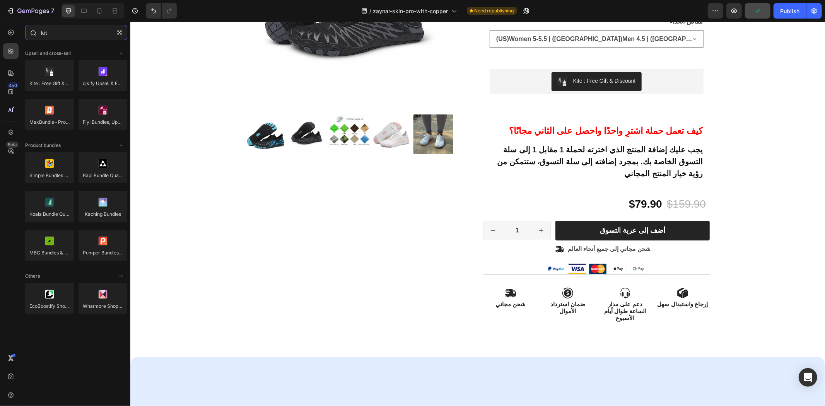
type input "kite"
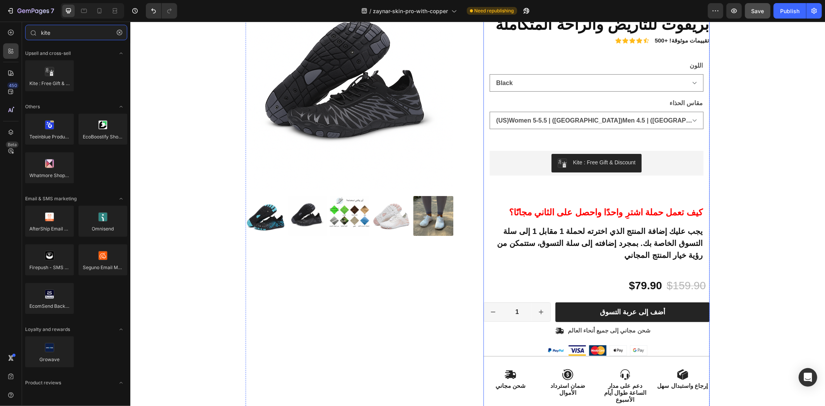
scroll to position [129, 0]
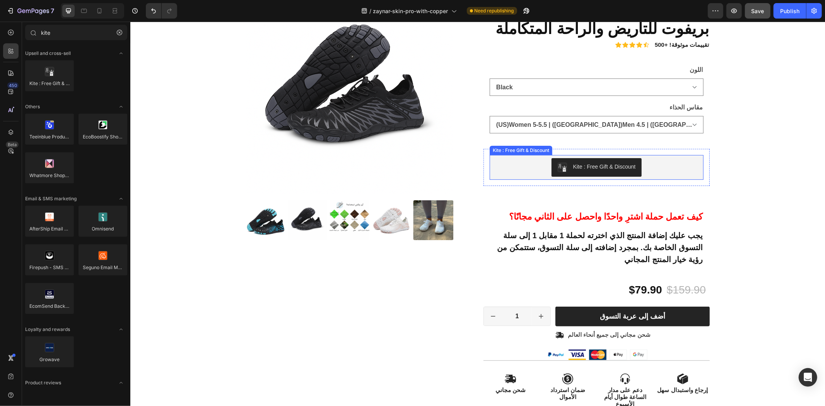
click at [653, 161] on div "Kite : Free Gift & Discount" at bounding box center [596, 167] width 208 height 19
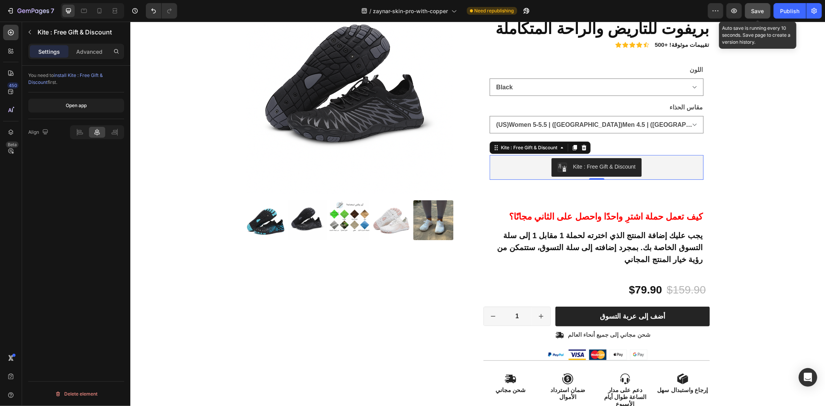
click at [753, 13] on span "Save" at bounding box center [758, 11] width 13 height 7
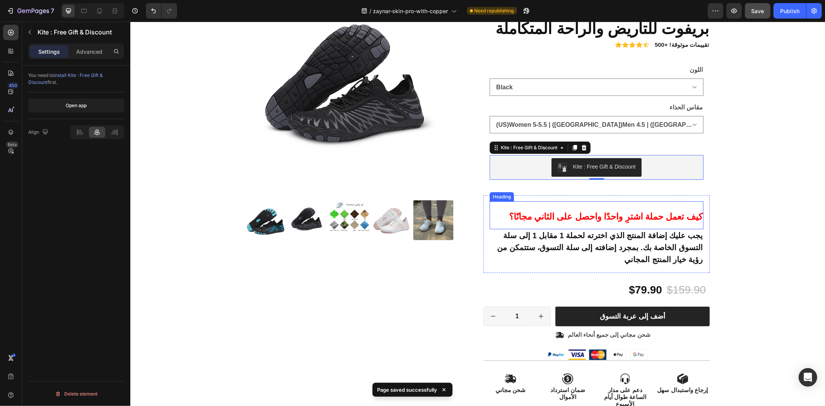
click at [595, 201] on h2 "كيف تعمل حملة اشترِ واحدًا واحصل على الثاني مجانًا؟" at bounding box center [605, 215] width 195 height 28
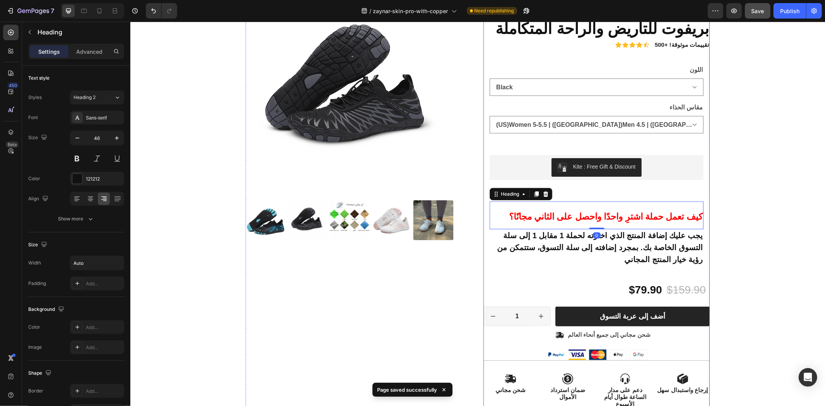
click at [592, 188] on div "Icon Icon Icon Icon Icon Icon List 2,500+ Verified Reviews! Text Block Row 50% …" at bounding box center [596, 202] width 226 height 432
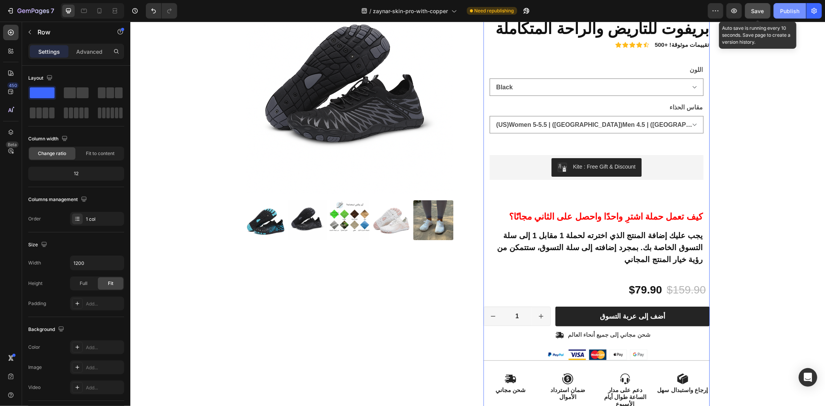
click at [778, 10] on button "Publish" at bounding box center [790, 10] width 32 height 15
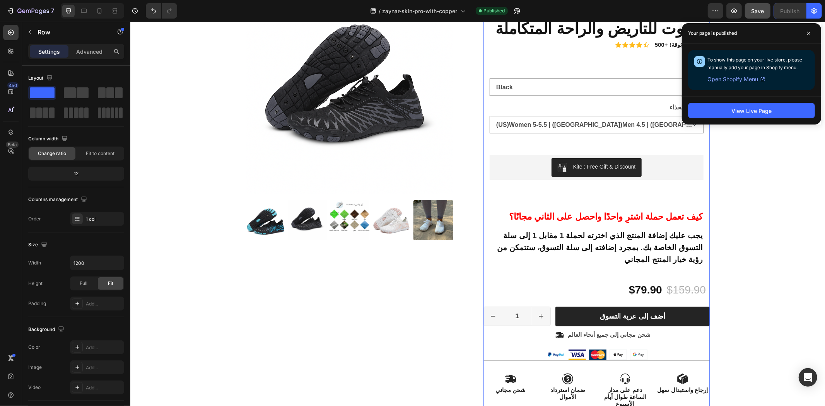
click at [764, 174] on div "00 Day 18 Hour 15 Minute 32 Second Countdown Timer Row Product Images Icon Icon…" at bounding box center [477, 181] width 683 height 485
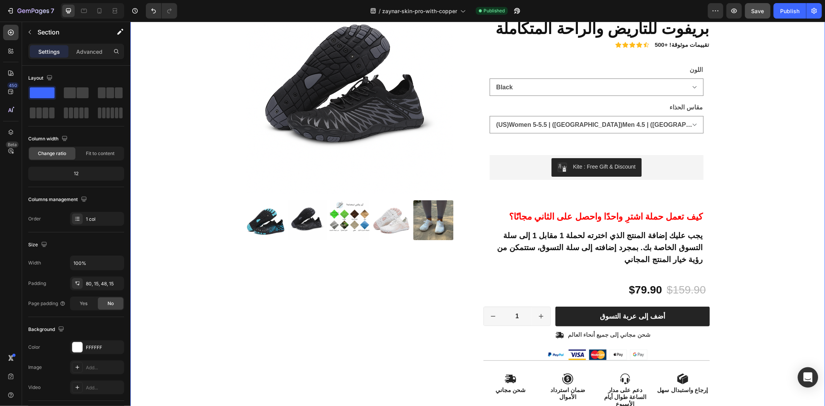
click at [808, 377] on icon "Open Intercom Messenger" at bounding box center [808, 378] width 9 height 10
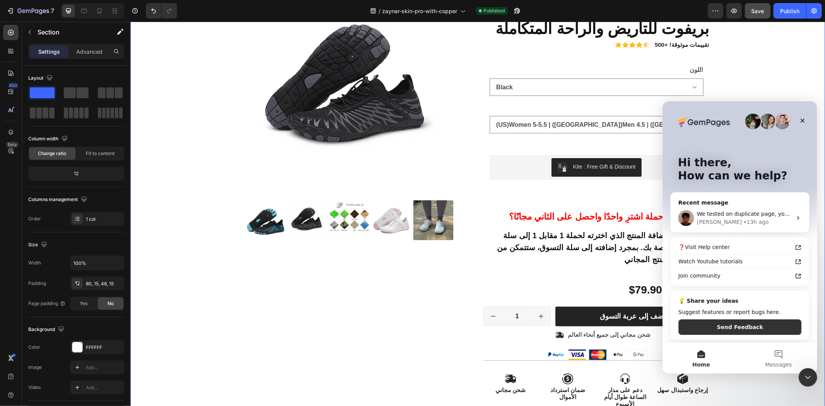
scroll to position [2, 0]
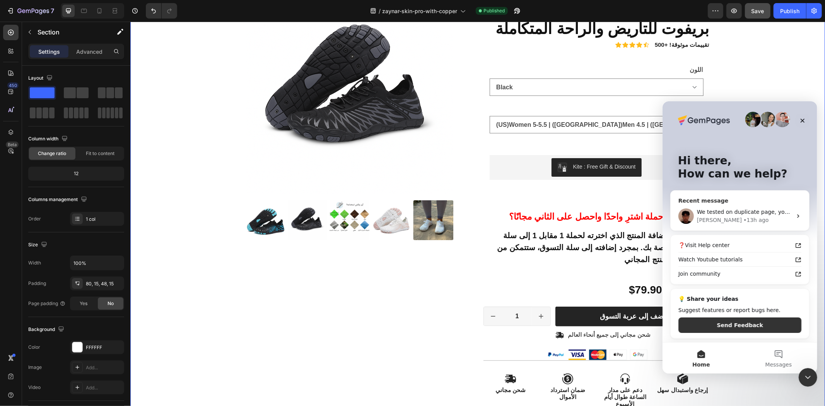
click at [797, 216] on icon "Intercom messenger" at bounding box center [798, 215] width 2 height 3
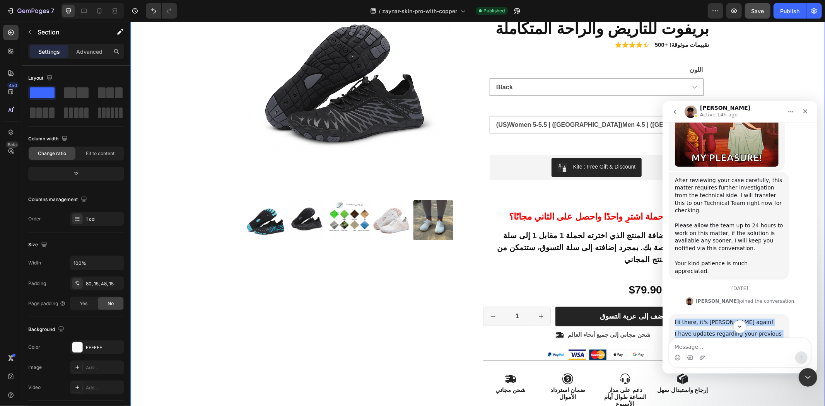
scroll to position [1745, 0]
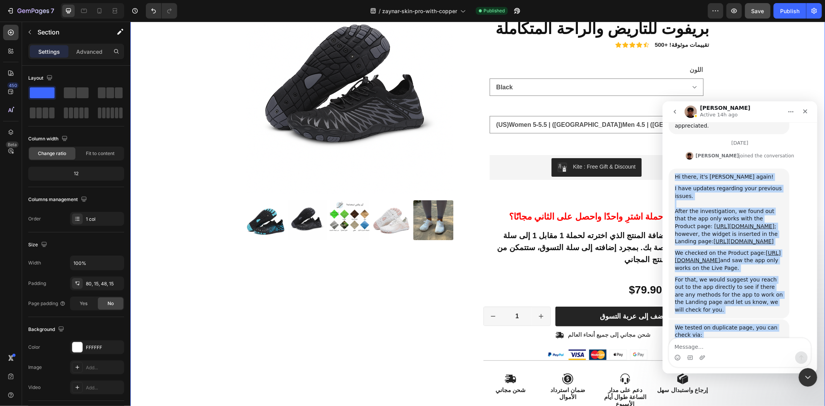
drag, startPoint x: 674, startPoint y: 214, endPoint x: 759, endPoint y: 321, distance: 136.9
copy div "Hi there, it's Kyle again! I have updates regarding your previous issues. ﻿​ ﻿A…"
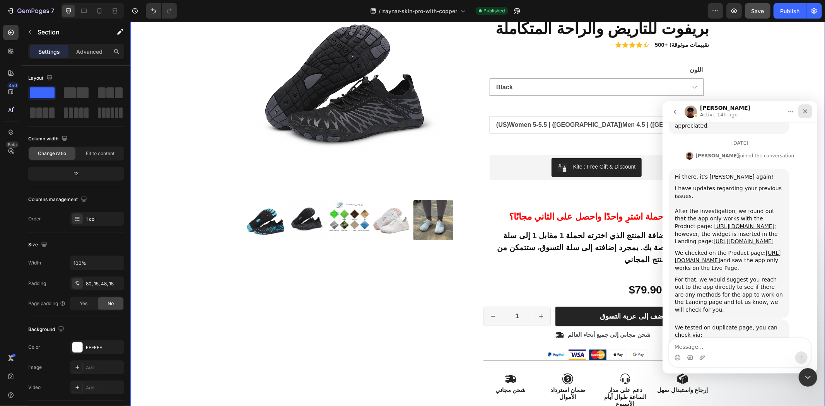
click at [808, 110] on icon "Close" at bounding box center [805, 111] width 6 height 6
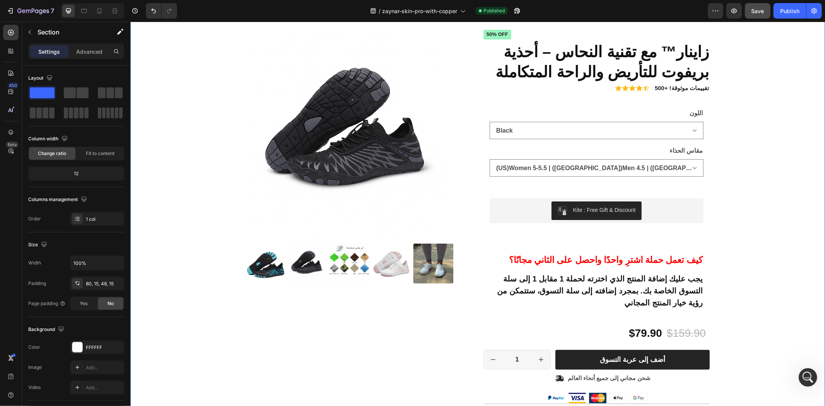
scroll to position [86, 0]
click at [15, 9] on div "7" at bounding box center [31, 10] width 48 height 9
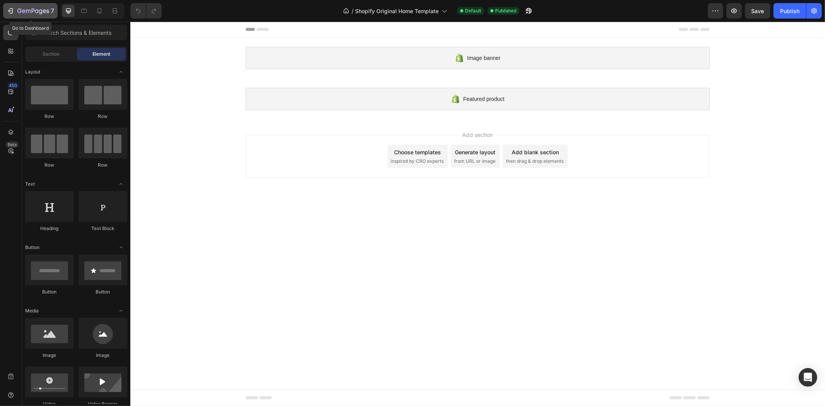
click at [12, 10] on icon "button" at bounding box center [11, 10] width 3 height 5
click at [7, 7] on icon "button" at bounding box center [11, 11] width 8 height 8
click at [12, 10] on icon "button" at bounding box center [11, 11] width 8 height 8
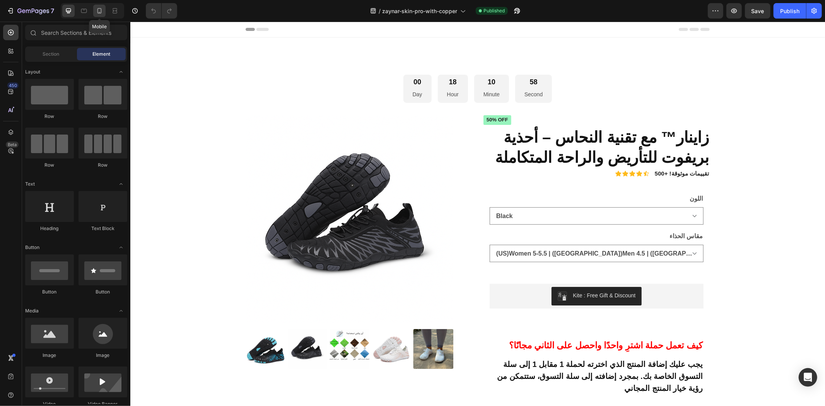
click at [101, 8] on icon at bounding box center [100, 11] width 8 height 8
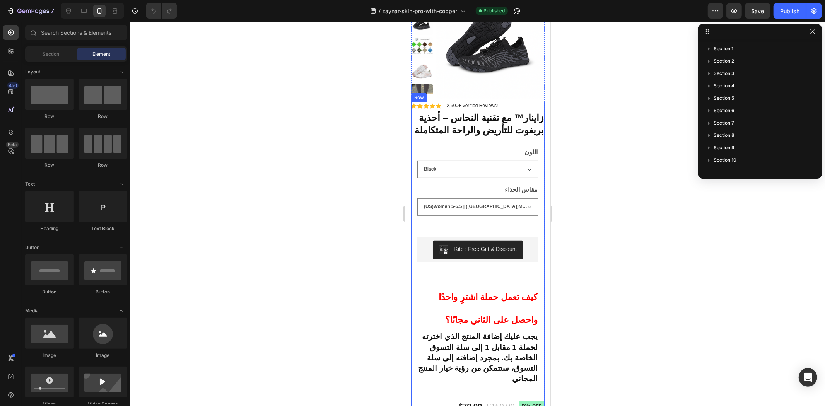
scroll to position [129, 0]
click at [10, 9] on icon "button" at bounding box center [11, 11] width 8 height 8
